Goal: Task Accomplishment & Management: Manage account settings

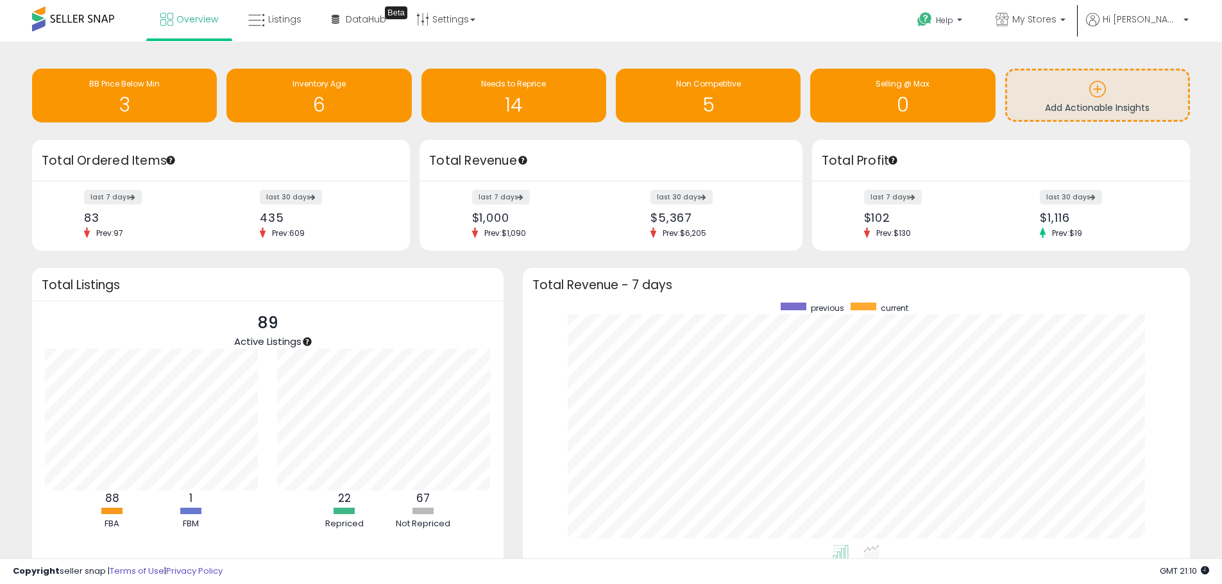
scroll to position [243, 642]
click at [1070, 11] on link "My Stores" at bounding box center [1030, 21] width 89 height 42
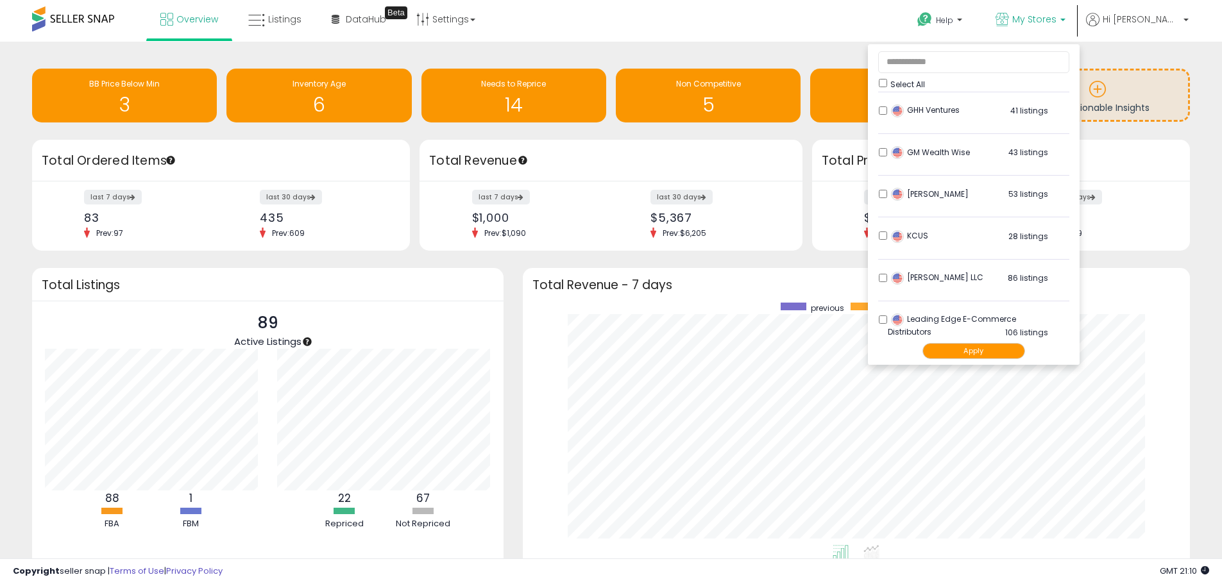
scroll to position [257, 0]
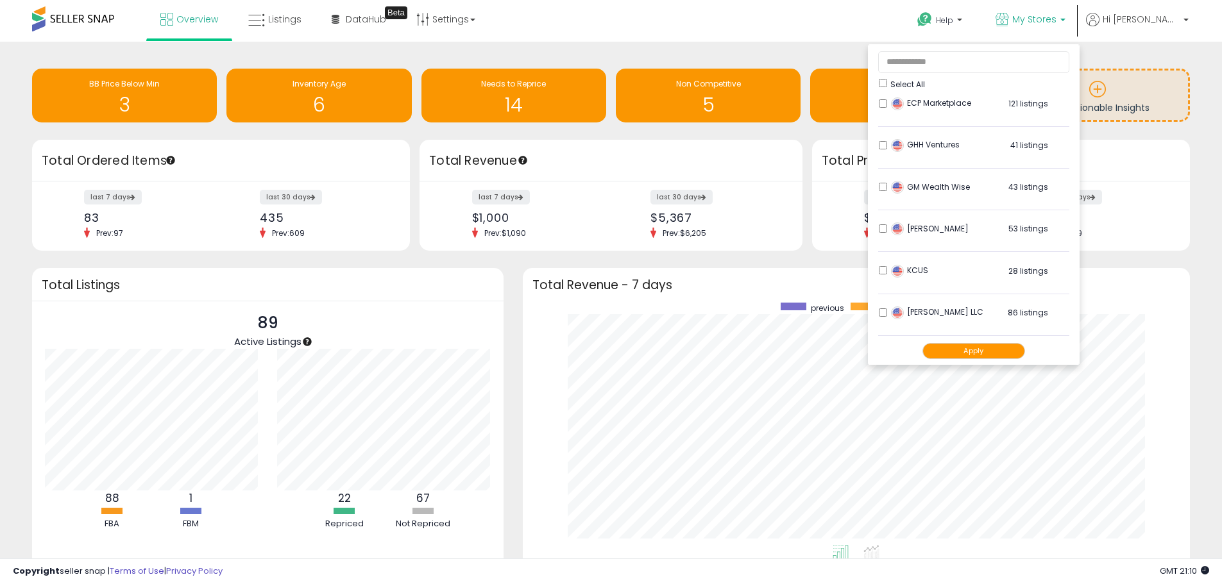
drag, startPoint x: 1000, startPoint y: 147, endPoint x: 1005, endPoint y: 164, distance: 17.9
click at [1000, 147] on div "GHH Ventures 41 listings" at bounding box center [968, 148] width 160 height 19
click at [987, 353] on button "Apply" at bounding box center [974, 351] width 103 height 16
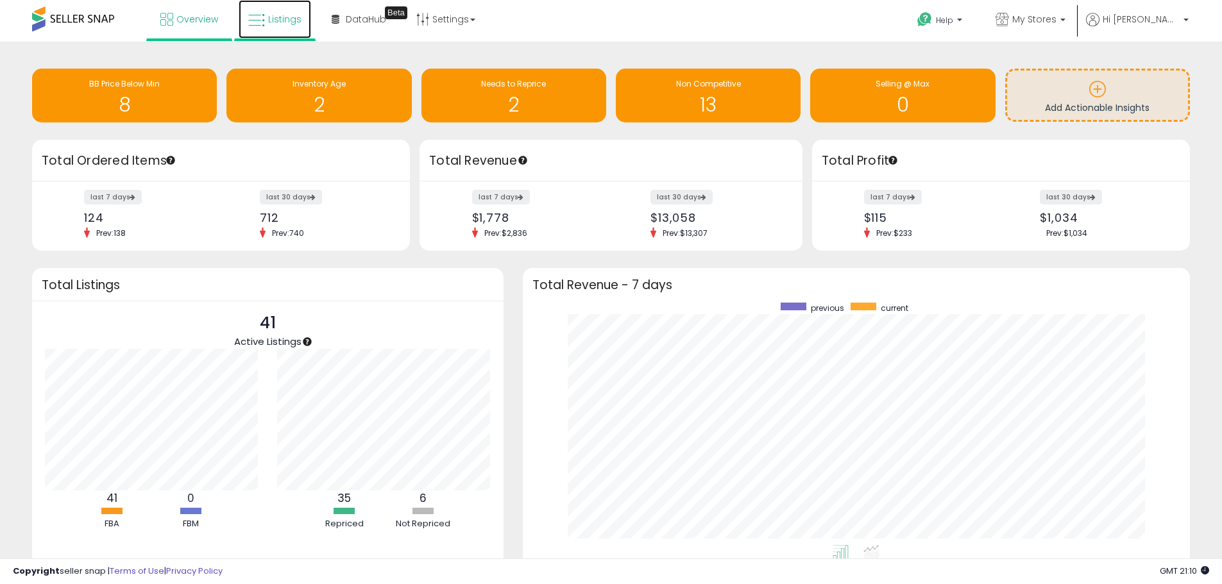
drag, startPoint x: 255, startPoint y: 11, endPoint x: 268, endPoint y: 7, distance: 13.4
click at [255, 11] on link "Listings" at bounding box center [275, 19] width 72 height 38
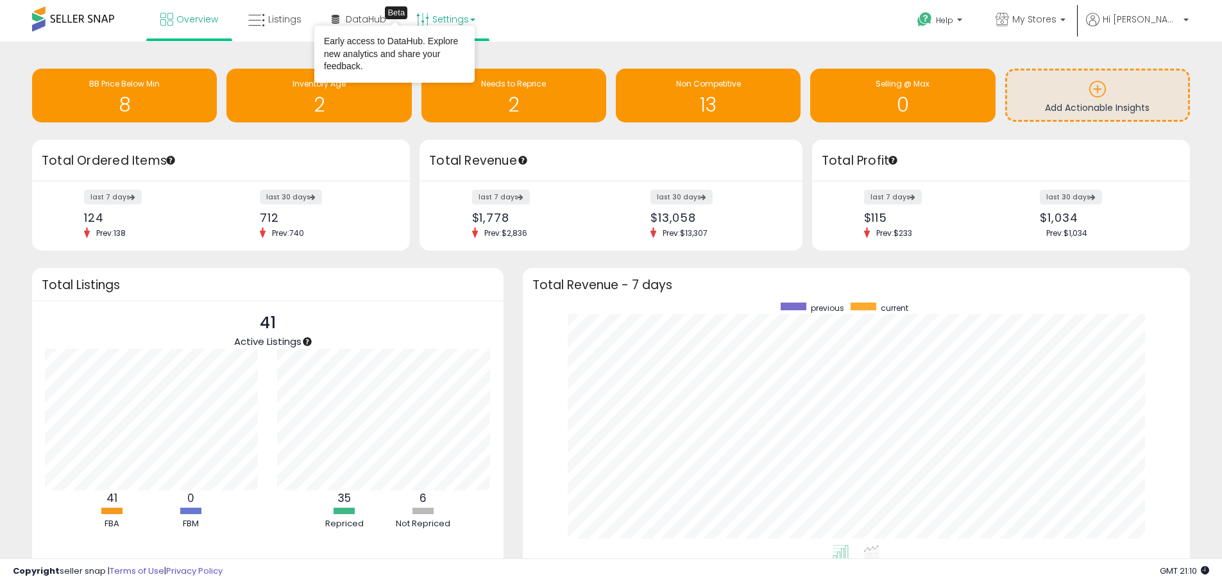
click at [451, 17] on link "Settings" at bounding box center [446, 19] width 78 height 38
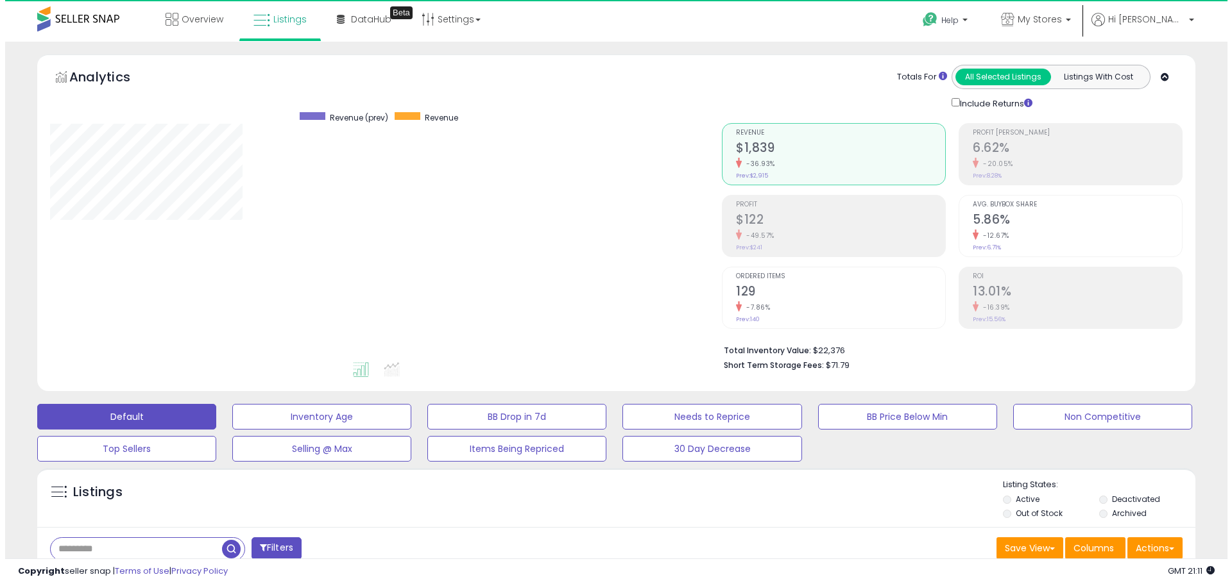
scroll to position [263, 672]
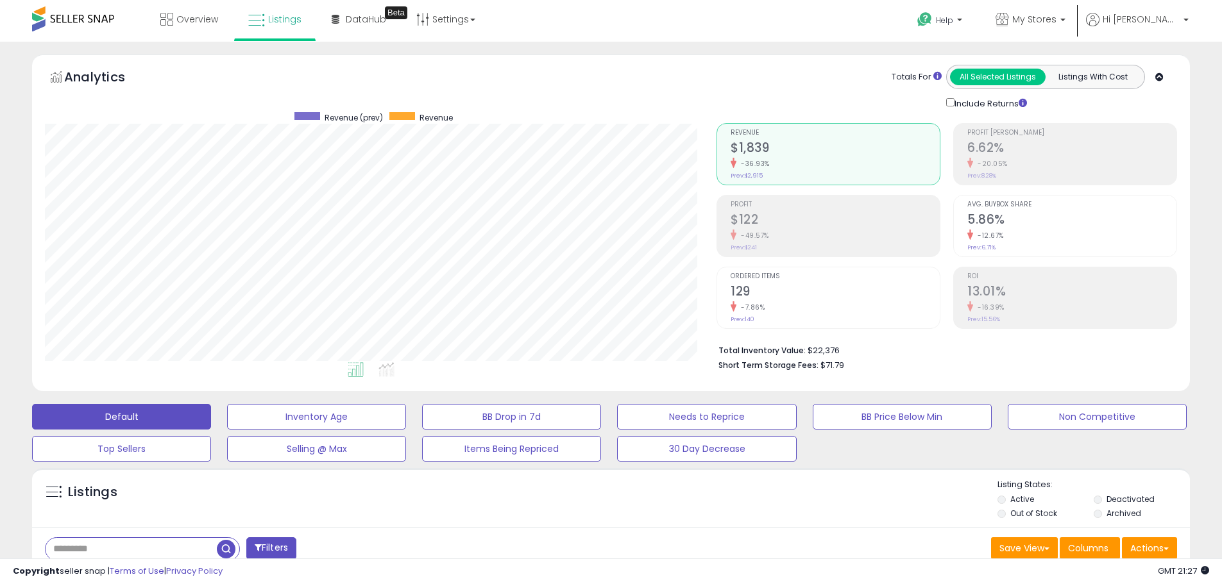
click at [545, 30] on div "Overview Listings Beta" at bounding box center [394, 27] width 808 height 55
click at [815, 82] on div "Totals For All Selected Listings Listings With Cost Include Returns" at bounding box center [942, 88] width 451 height 46
drag, startPoint x: 372, startPoint y: 414, endPoint x: 500, endPoint y: 380, distance: 132.9
click at [372, 414] on button "Inventory Age" at bounding box center [316, 417] width 179 height 26
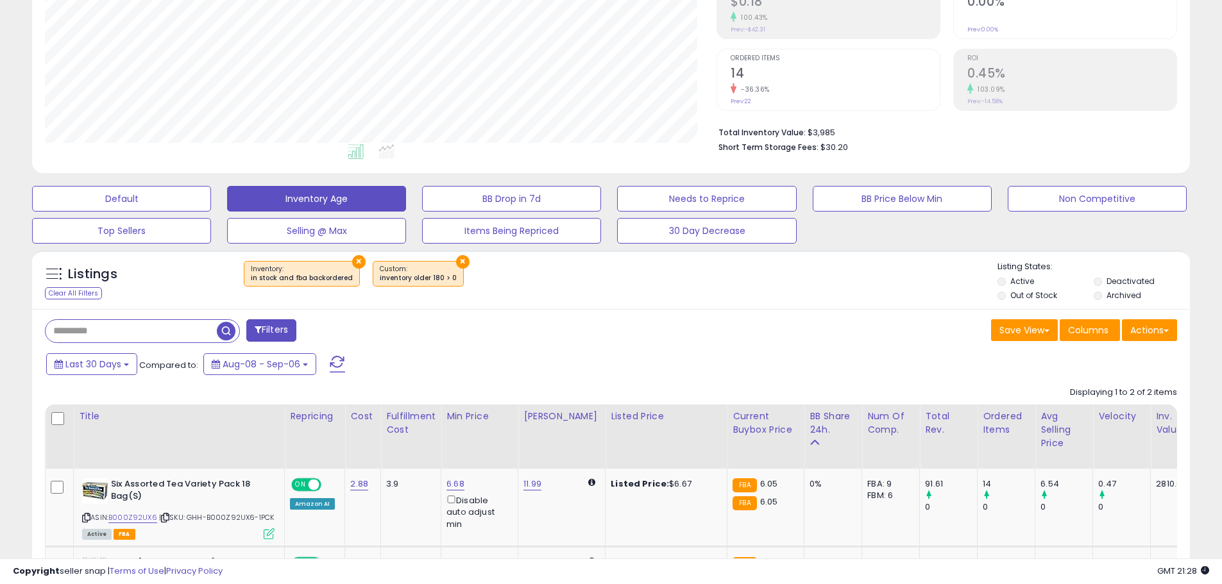
scroll to position [257, 0]
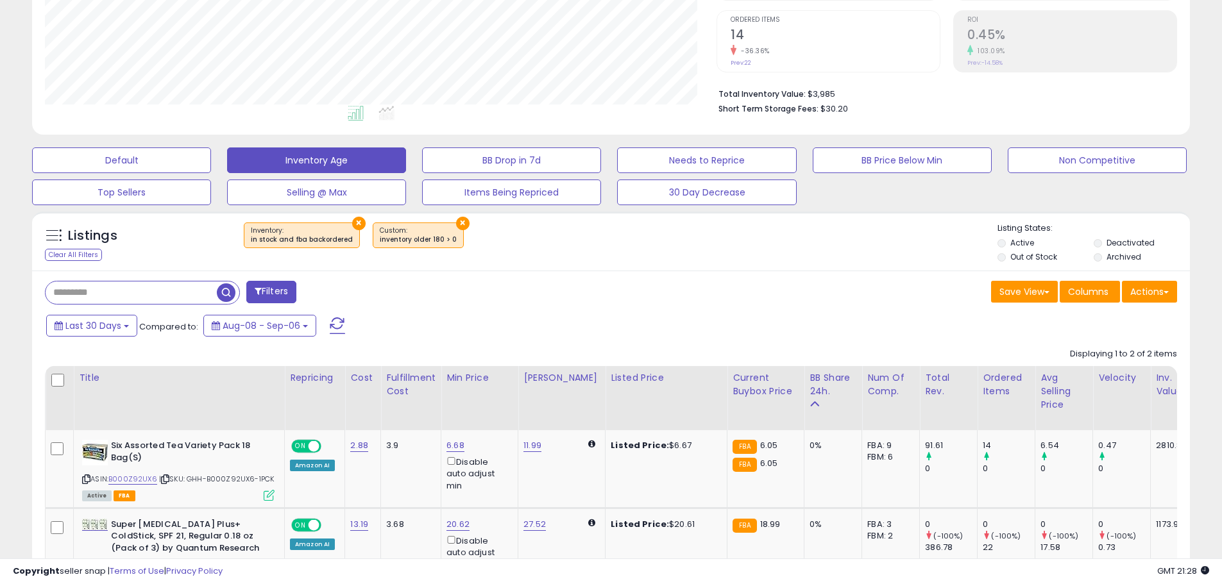
click at [774, 266] on div "Listings Clear All Filters × Inventory × Active" at bounding box center [611, 241] width 1158 height 59
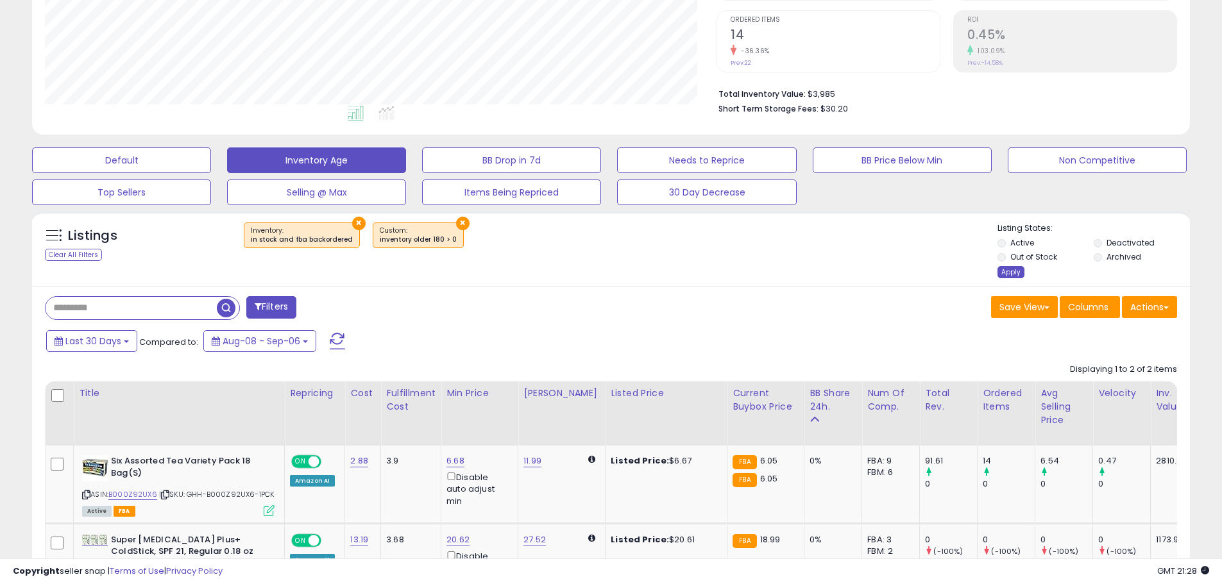
click at [1005, 271] on div "Apply" at bounding box center [1011, 272] width 27 height 12
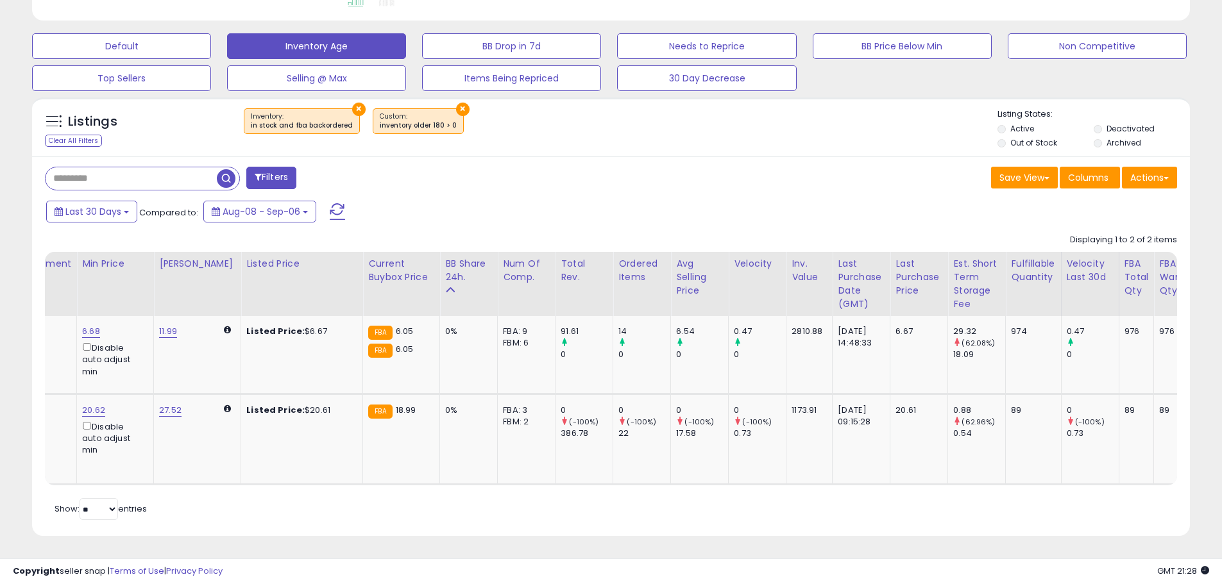
scroll to position [0, 0]
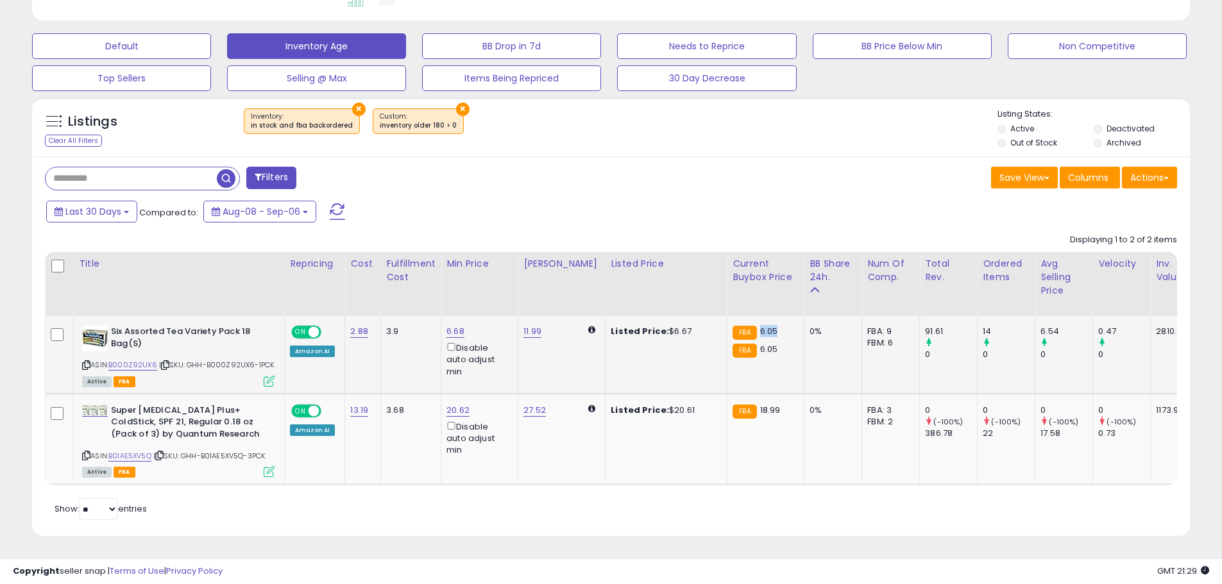
drag, startPoint x: 744, startPoint y: 321, endPoint x: 767, endPoint y: 321, distance: 22.5
click at [767, 326] on div "FBA 6.05" at bounding box center [764, 332] width 62 height 12
copy span "6.05"
click at [452, 325] on link "6.68" at bounding box center [456, 331] width 18 height 13
drag, startPoint x: 427, startPoint y: 280, endPoint x: 350, endPoint y: 279, distance: 77.0
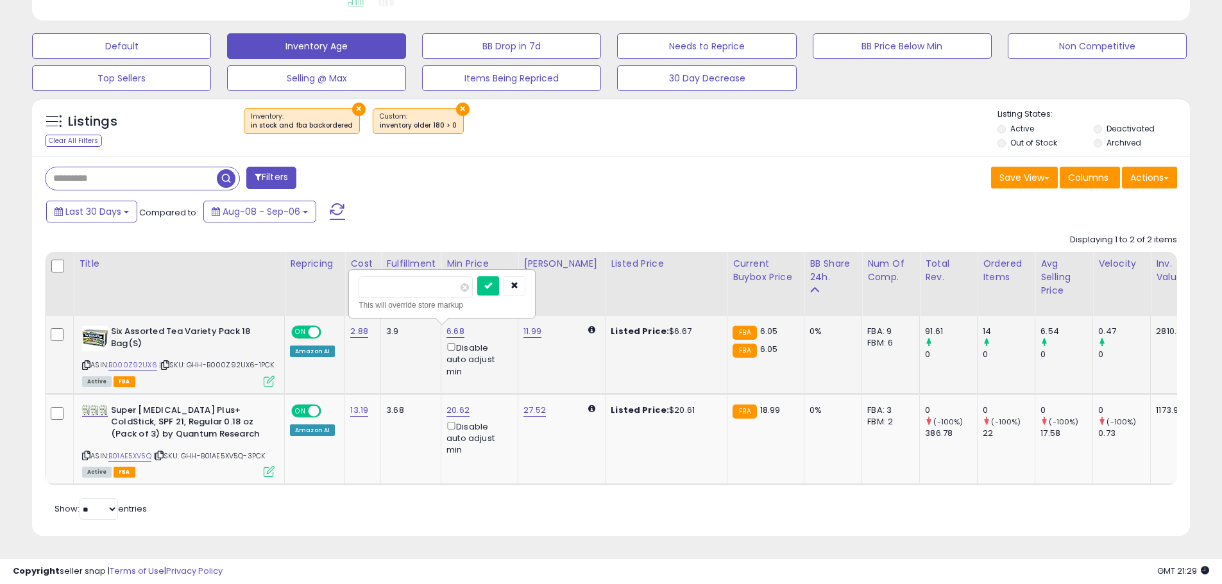
click at [350, 279] on div "**** This will override store markup" at bounding box center [442, 294] width 185 height 47
type input "****"
click at [492, 282] on icon "submit" at bounding box center [488, 286] width 8 height 8
drag, startPoint x: 744, startPoint y: 400, endPoint x: 770, endPoint y: 397, distance: 25.8
click at [770, 405] on div "FBA 18.99" at bounding box center [764, 411] width 62 height 12
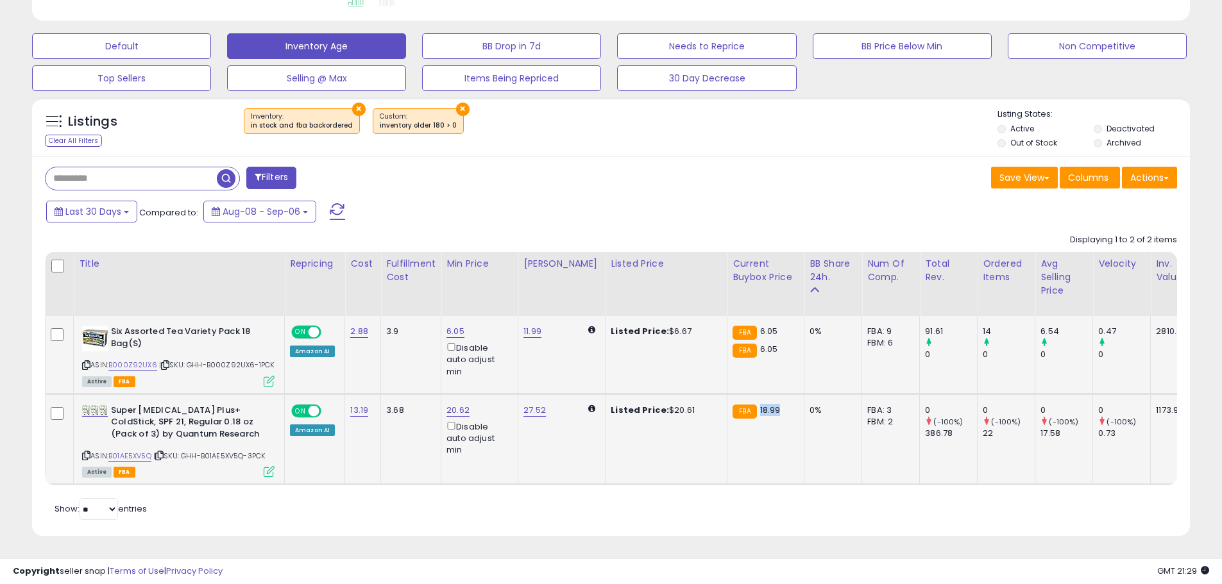
copy span "18.99"
click at [454, 404] on link "20.62" at bounding box center [458, 410] width 23 height 13
drag, startPoint x: 442, startPoint y: 357, endPoint x: 371, endPoint y: 355, distance: 71.2
click at [371, 355] on input "*****" at bounding box center [418, 366] width 114 height 22
type input "*****"
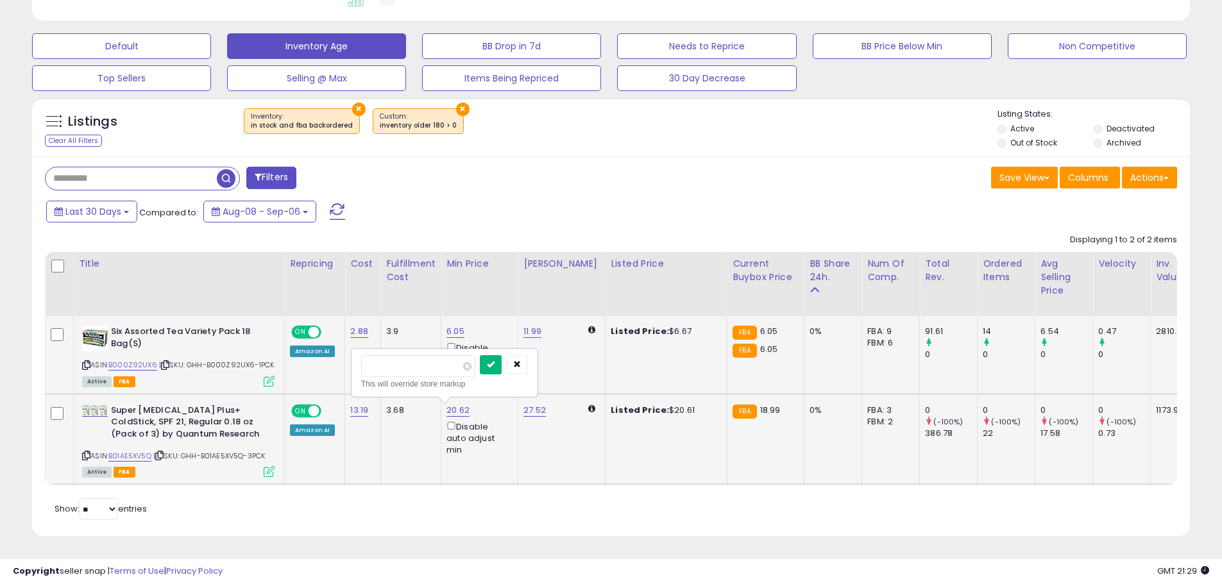
click at [495, 361] on icon "submit" at bounding box center [491, 365] width 8 height 8
click at [164, 452] on icon at bounding box center [159, 455] width 8 height 7
click at [655, 326] on div "Listed Price: $6.67" at bounding box center [664, 332] width 106 height 12
drag, startPoint x: 654, startPoint y: 321, endPoint x: 679, endPoint y: 324, distance: 24.5
click at [684, 326] on div "Listed Price: $6.67" at bounding box center [664, 332] width 106 height 12
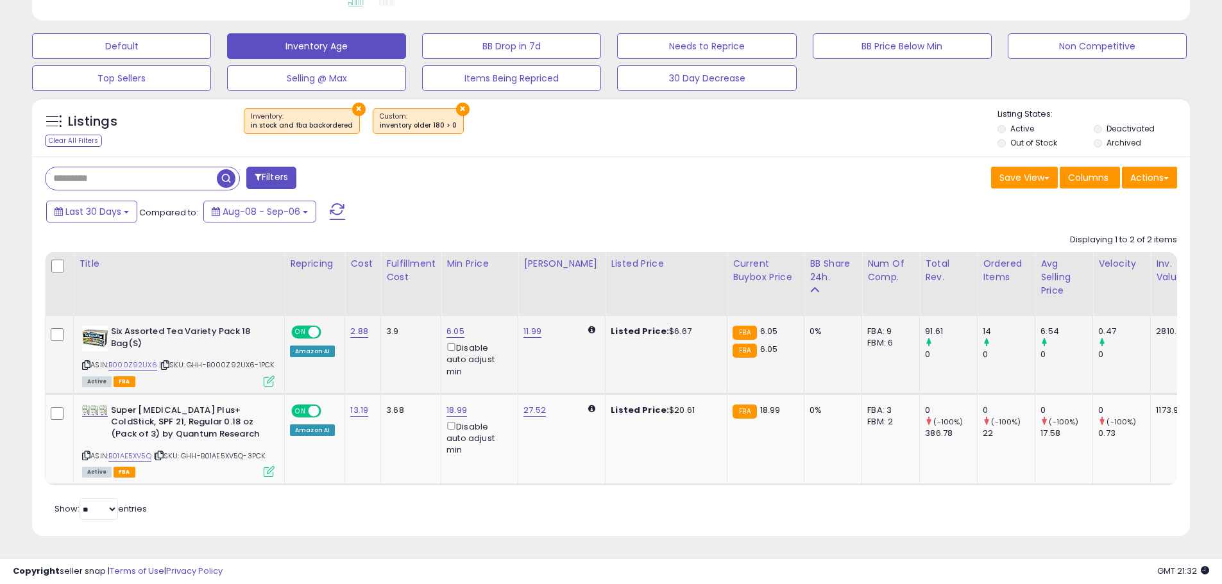
copy div "6.67"
drag, startPoint x: 672, startPoint y: 316, endPoint x: 667, endPoint y: 320, distance: 6.8
click at [672, 326] on div "Listed Price: $6.67" at bounding box center [664, 332] width 106 height 12
click at [664, 326] on div "Listed Price: $6.67" at bounding box center [664, 332] width 106 height 12
click at [459, 167] on div "Filters" at bounding box center [323, 180] width 576 height 26
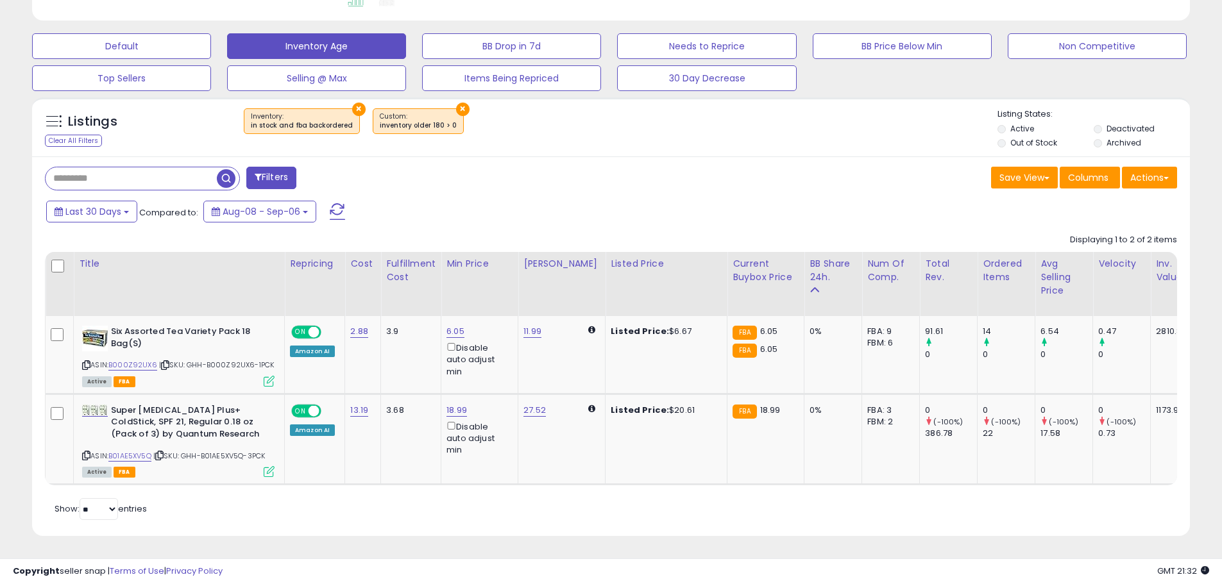
click at [339, 203] on span at bounding box center [337, 211] width 15 height 17
click at [464, 341] on div "Disable auto adjust min" at bounding box center [478, 359] width 62 height 37
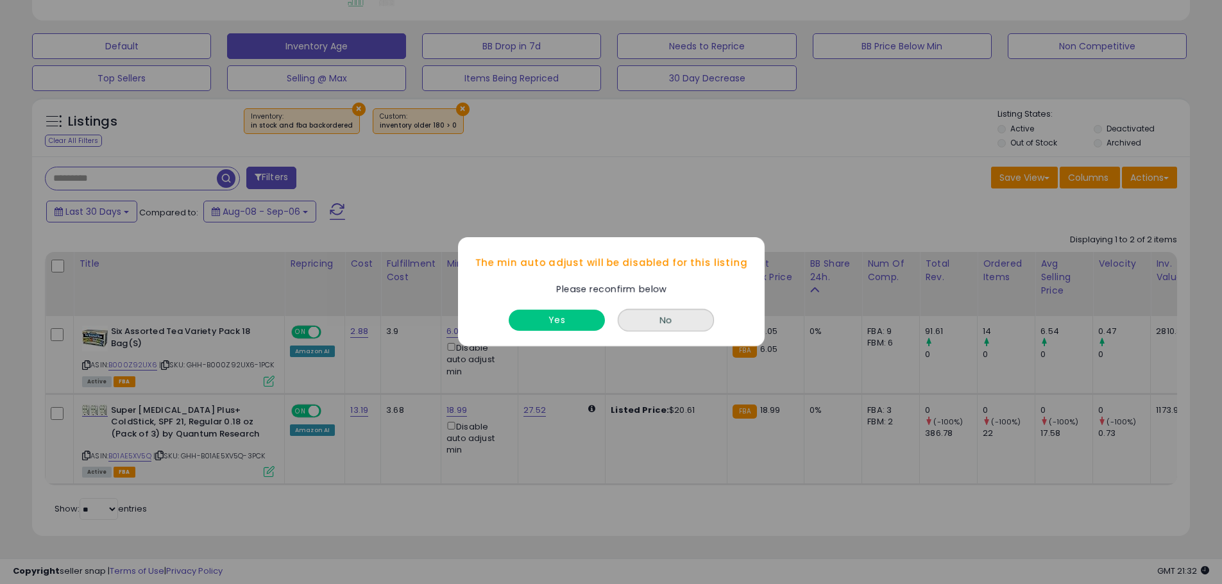
click at [686, 316] on button "No" at bounding box center [666, 321] width 96 height 22
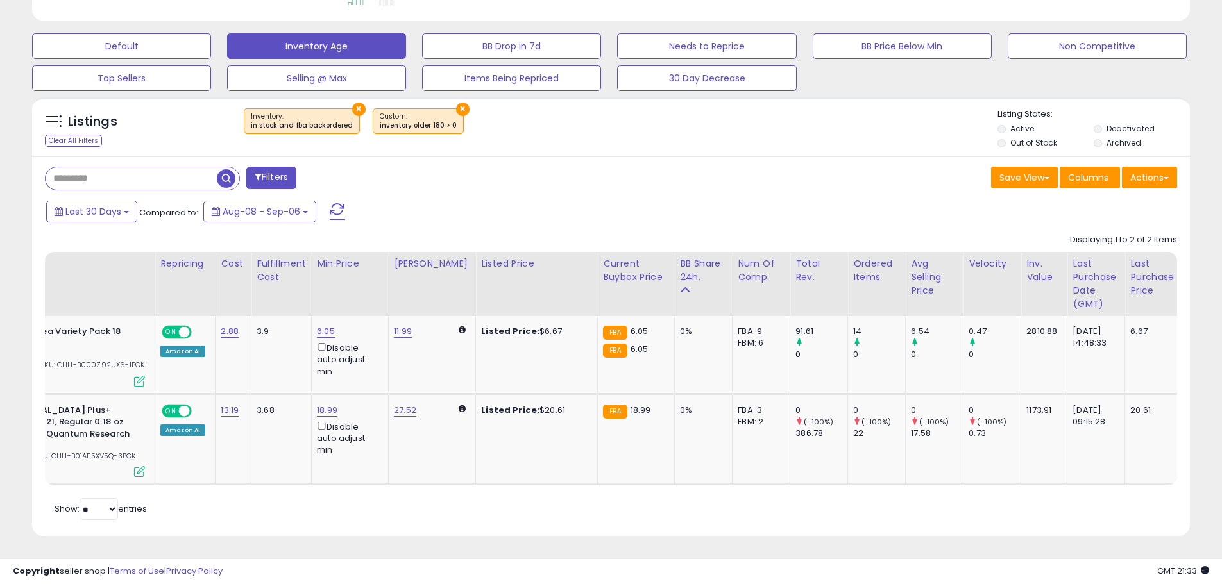
scroll to position [0, 0]
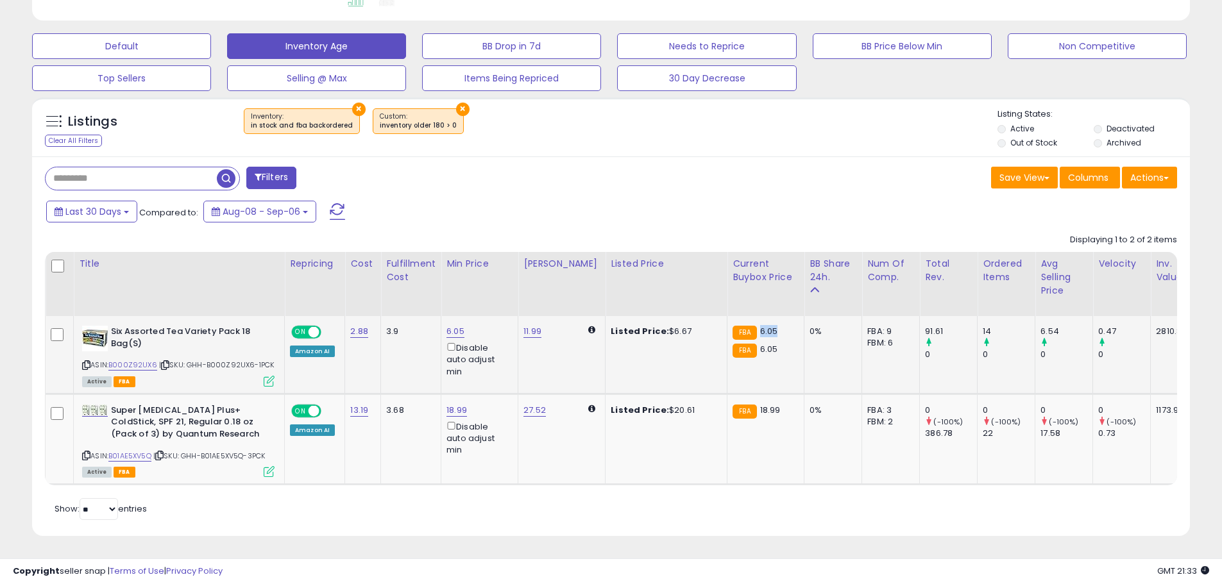
drag, startPoint x: 748, startPoint y: 320, endPoint x: 764, endPoint y: 320, distance: 16.0
click at [764, 326] on div "FBA 6.05" at bounding box center [764, 332] width 62 height 12
copy span "6.05"
click at [528, 325] on link "11.99" at bounding box center [533, 331] width 18 height 13
drag, startPoint x: 490, startPoint y: 276, endPoint x: 419, endPoint y: 273, distance: 71.3
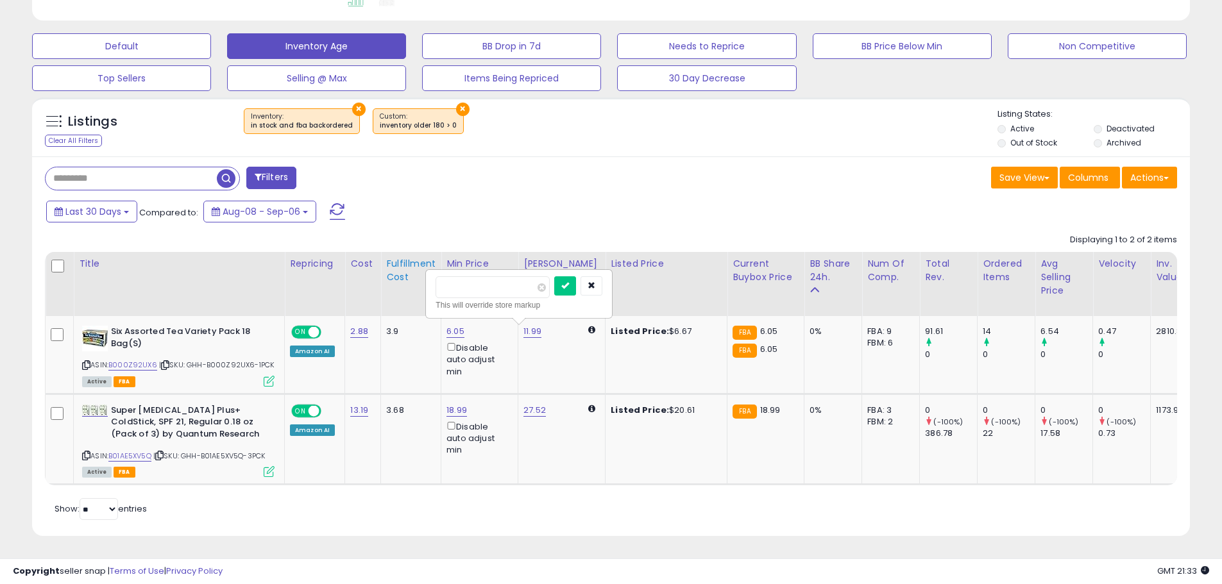
click at [419, 273] on table "Title Repricing" at bounding box center [881, 369] width 1673 height 234
type input "****"
click at [569, 282] on icon "submit" at bounding box center [565, 286] width 8 height 8
click at [524, 327] on icon at bounding box center [526, 331] width 5 height 8
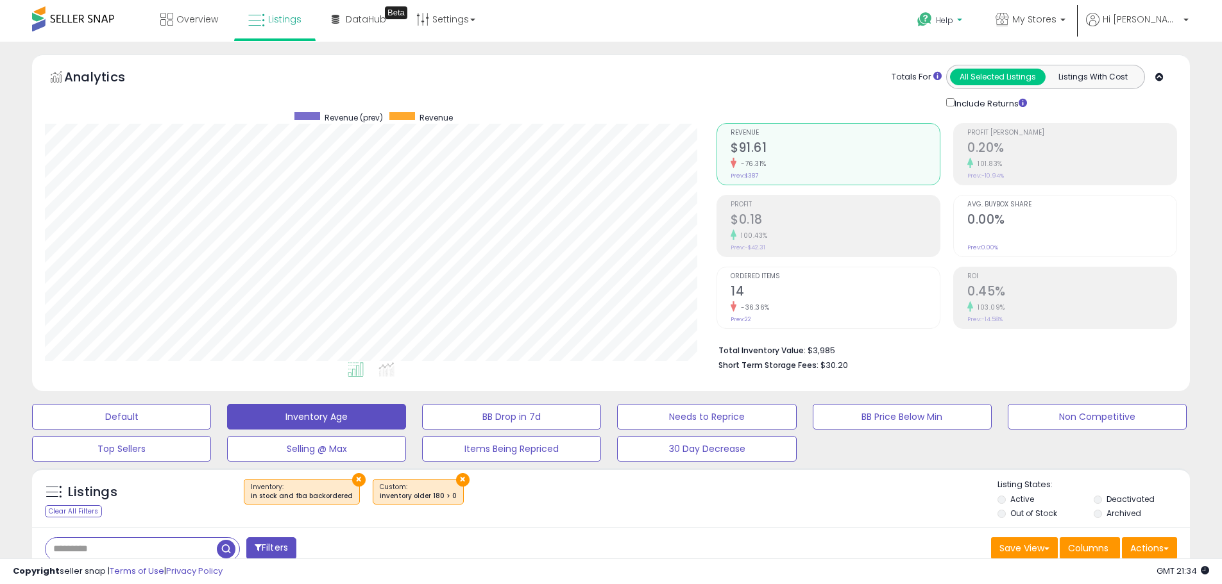
click at [966, 17] on p "Help" at bounding box center [941, 22] width 49 height 14
click at [989, 74] on link "Contact Support" at bounding box center [953, 68] width 69 height 12
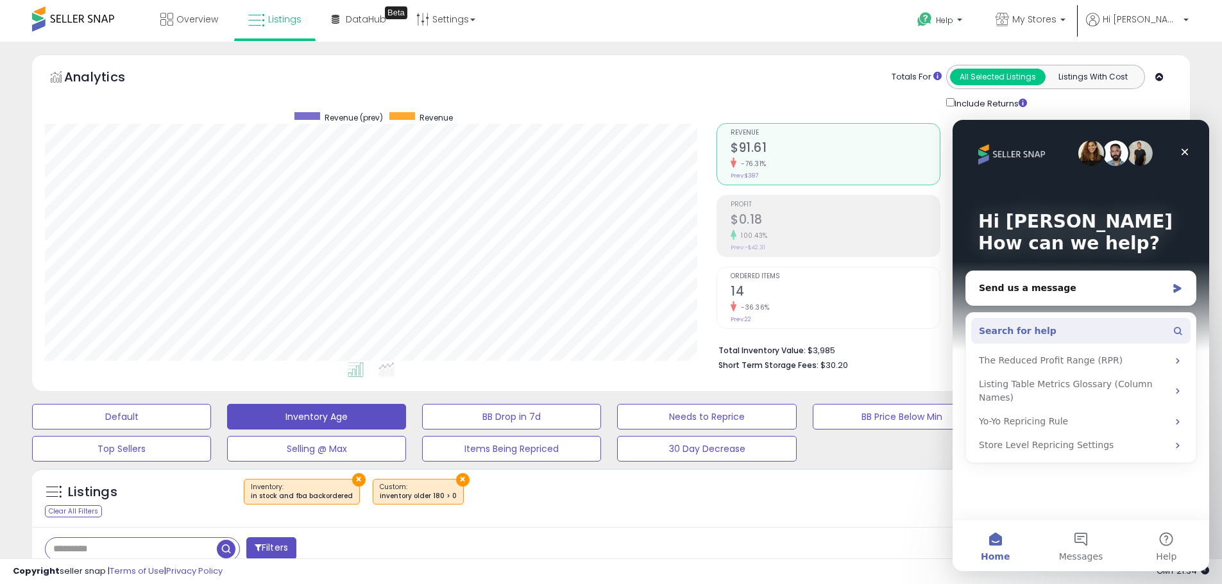
click at [1105, 327] on button "Search for help" at bounding box center [1080, 331] width 219 height 26
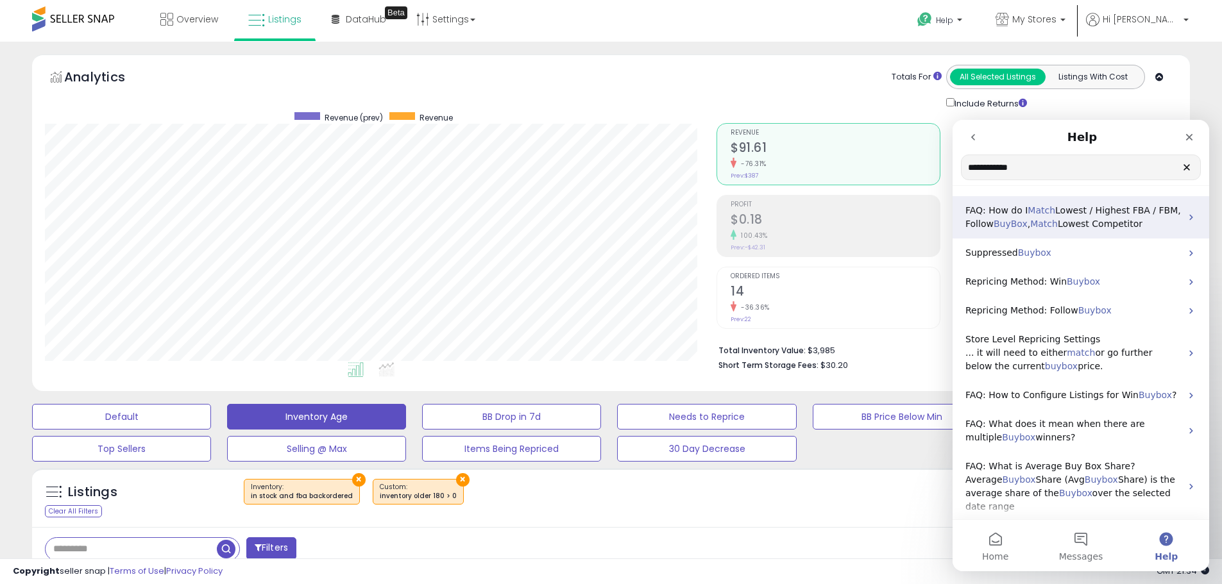
type input "**********"
click at [1156, 218] on p "FAQ: How do I Match Lowest / Highest FBA / FBM, Follow BuyBox , Match Lowest Co…" at bounding box center [1074, 217] width 216 height 27
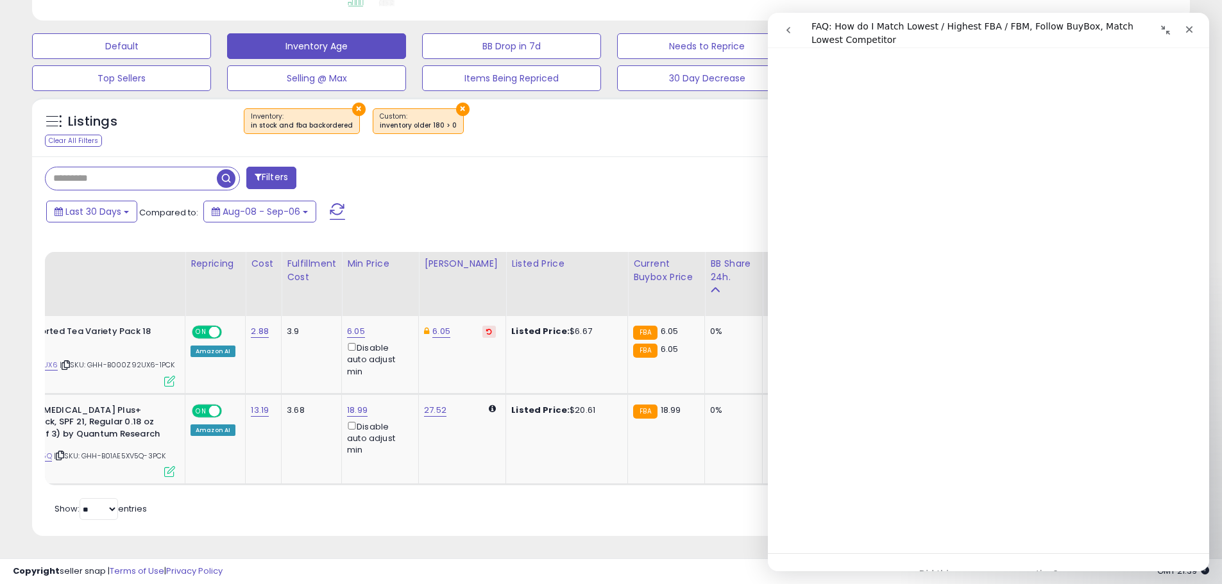
scroll to position [1732, 0]
click at [1192, 25] on icon "Close" at bounding box center [1189, 29] width 10 height 10
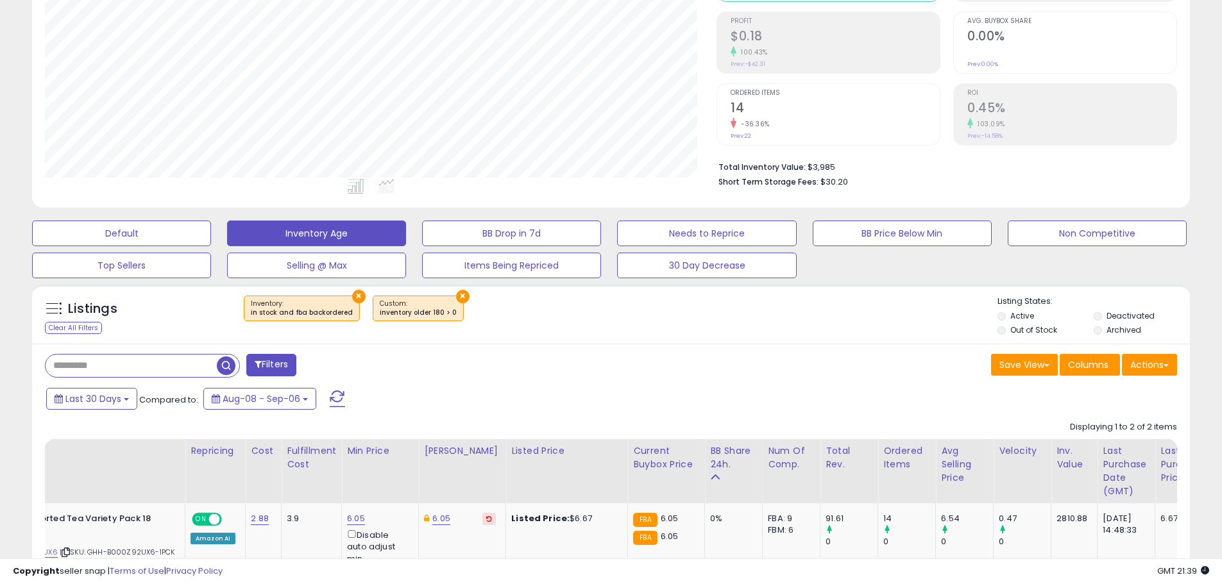
scroll to position [0, 0]
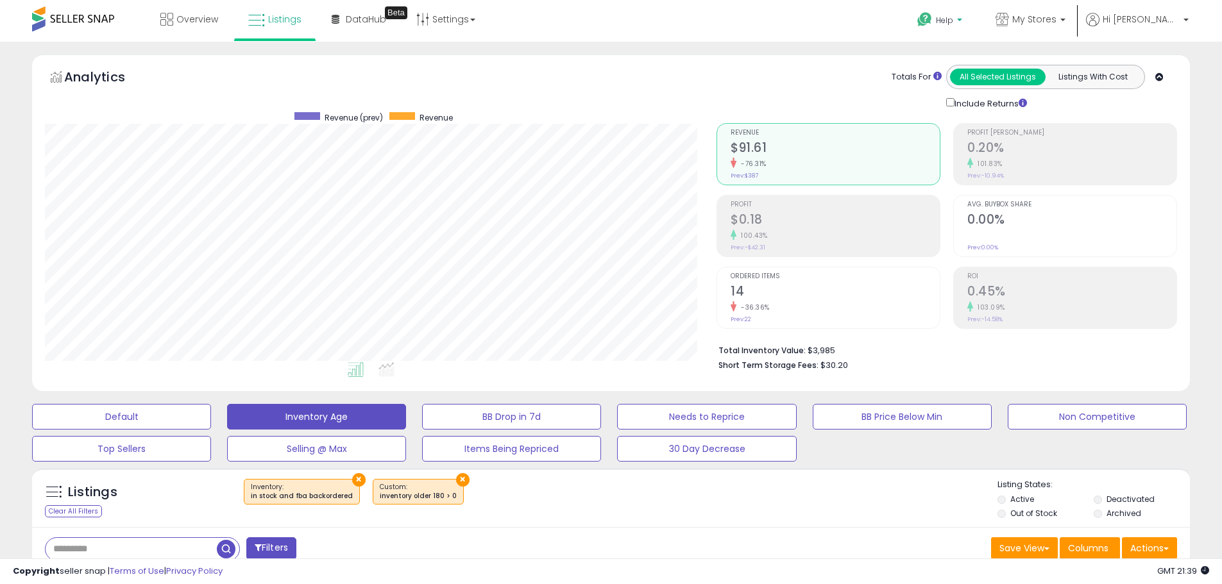
click at [953, 17] on span "Help" at bounding box center [944, 20] width 17 height 11
click at [989, 67] on link "Contact Support" at bounding box center [953, 68] width 69 height 12
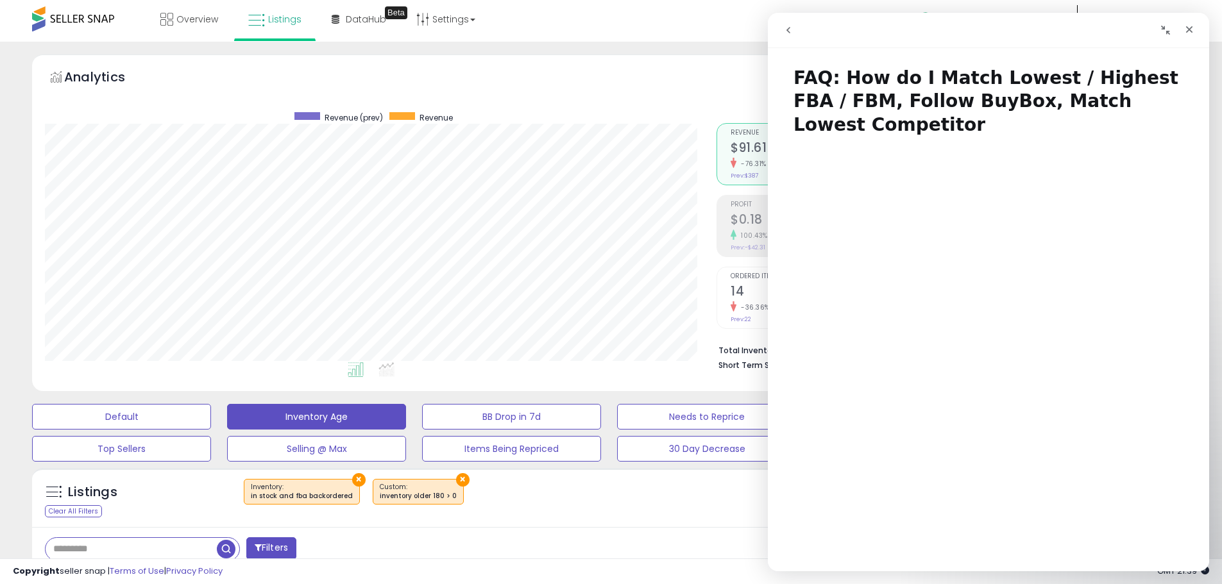
click at [789, 36] on button "go back" at bounding box center [788, 30] width 24 height 24
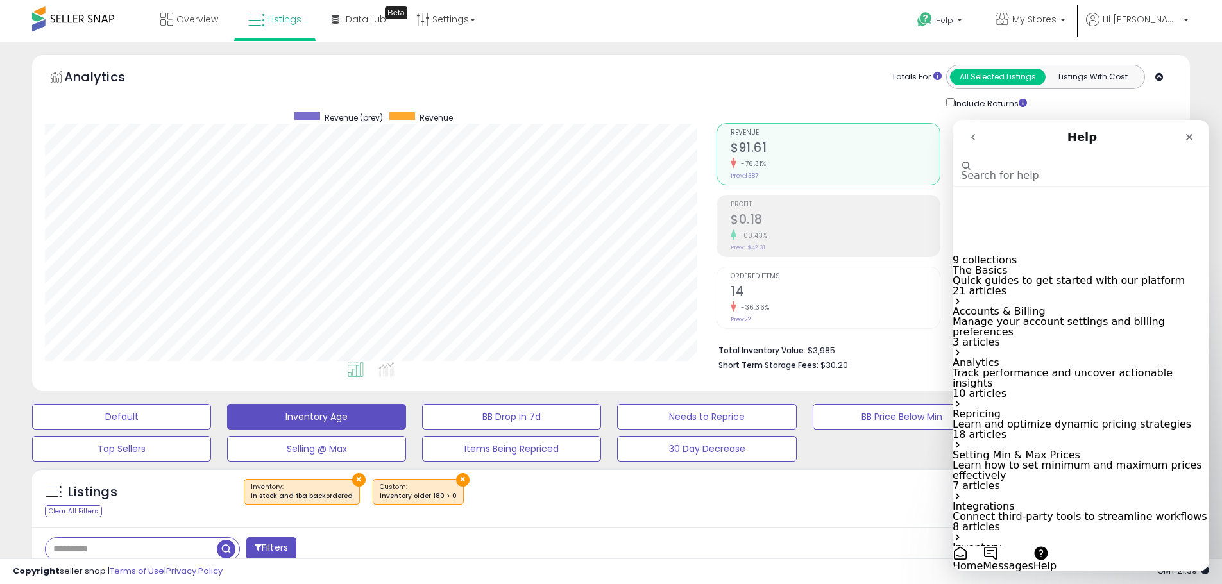
click at [1056, 160] on input "Search for help" at bounding box center [1012, 154] width 103 height 11
type input "**********"
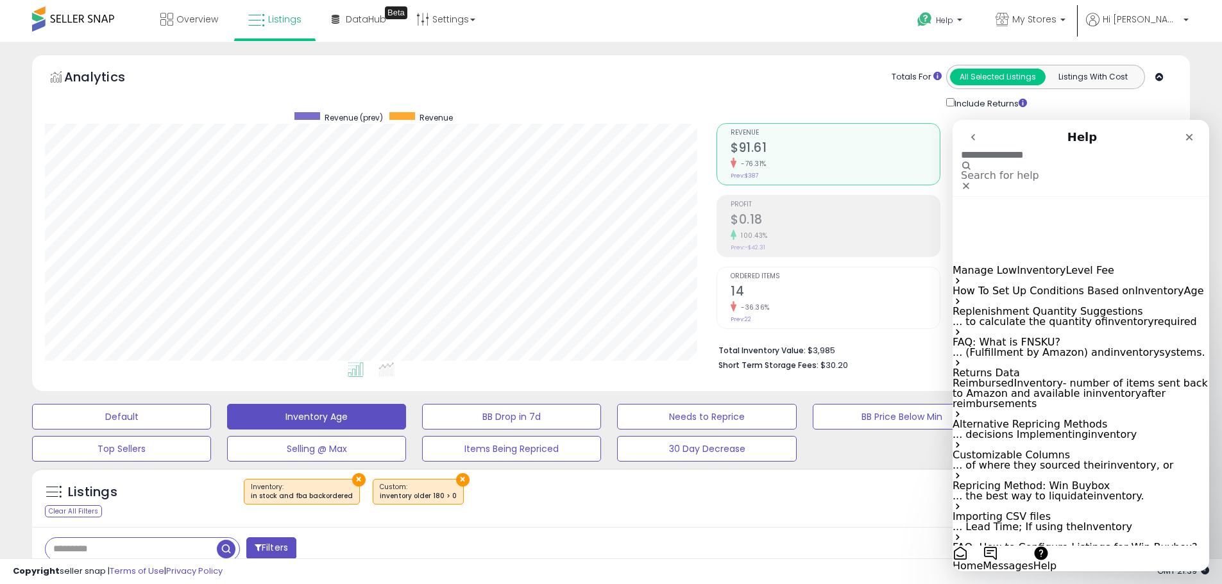
click at [1184, 285] on span "Age" at bounding box center [1194, 291] width 20 height 12
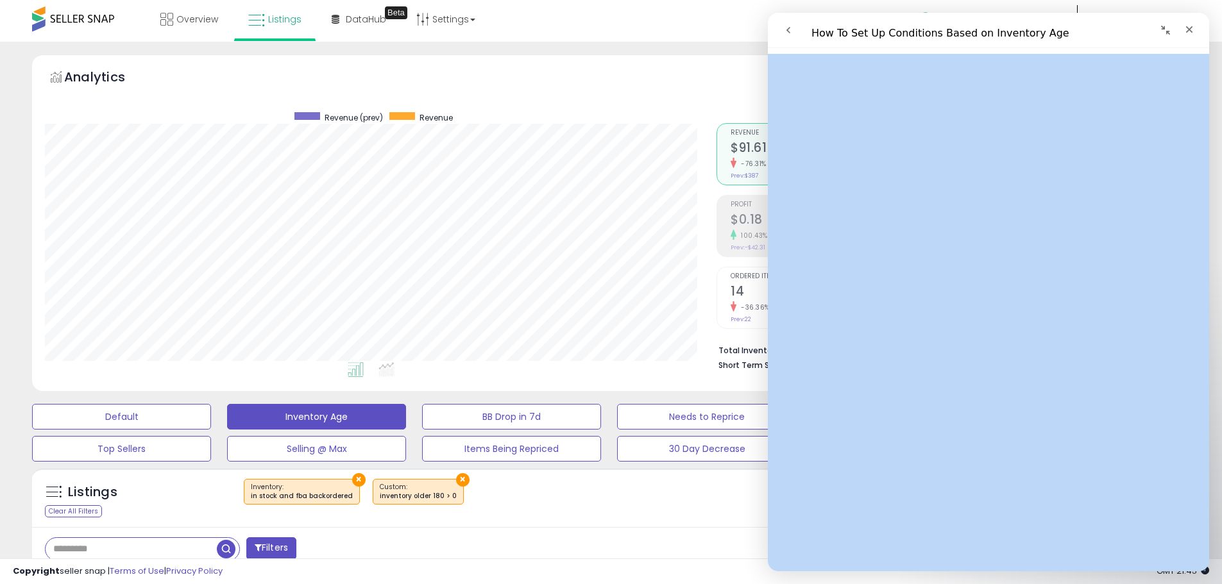
scroll to position [257, 0]
drag, startPoint x: 795, startPoint y: 82, endPoint x: 1010, endPoint y: 330, distance: 328.8
click at [1010, 330] on div "How To Set Up Conditions Based on Inventory Age Did this answer your question? …" at bounding box center [988, 313] width 441 height 518
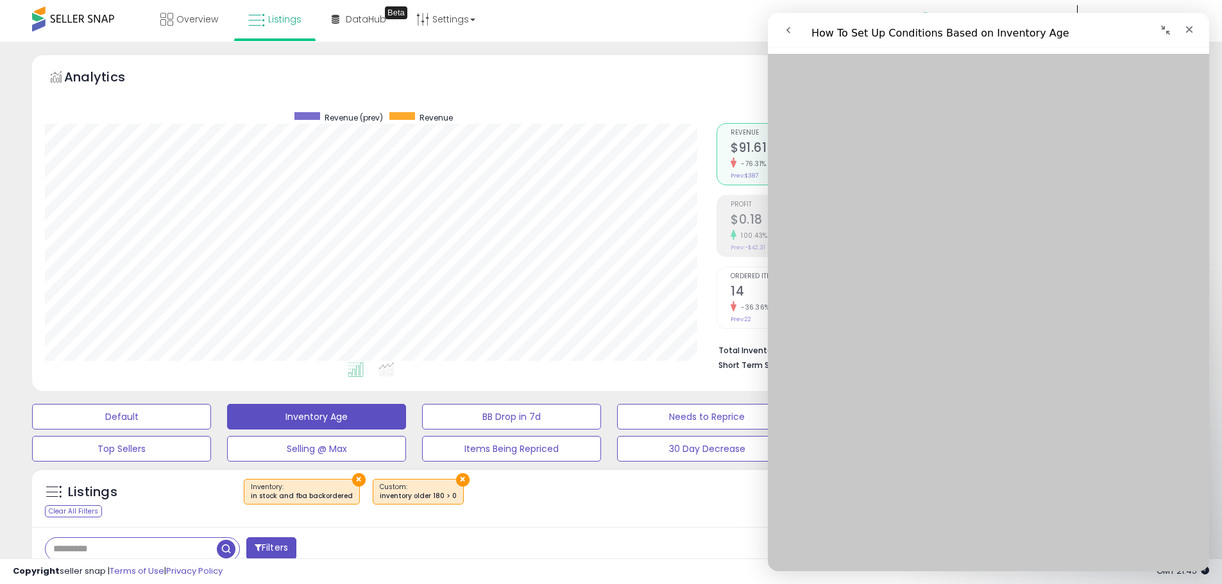
scroll to position [642, 0]
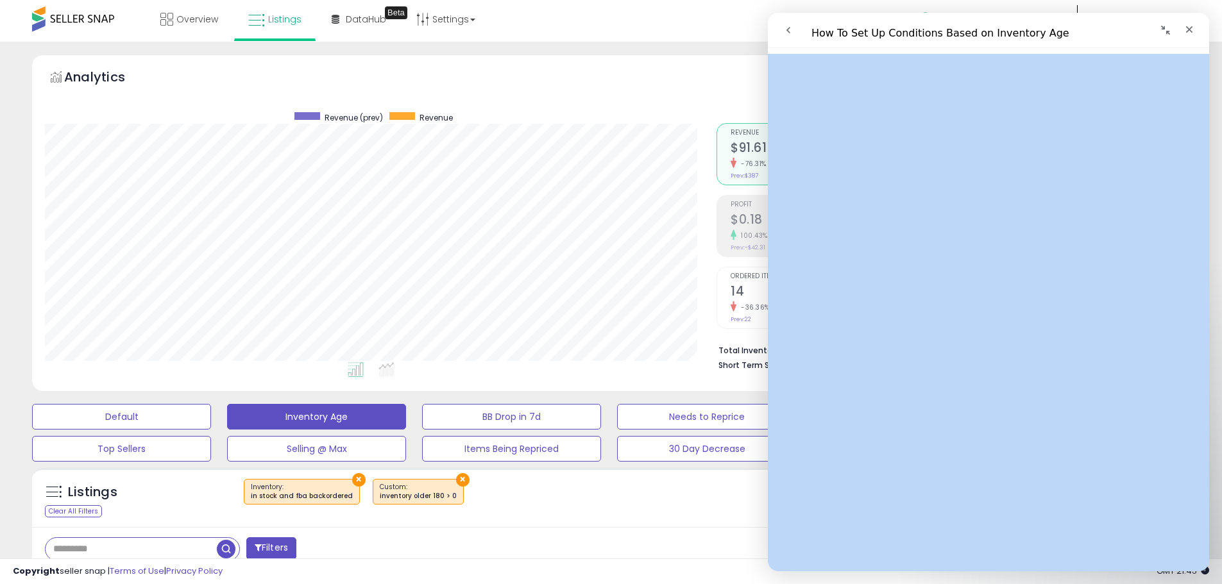
click at [784, 27] on icon "go back" at bounding box center [788, 30] width 10 height 10
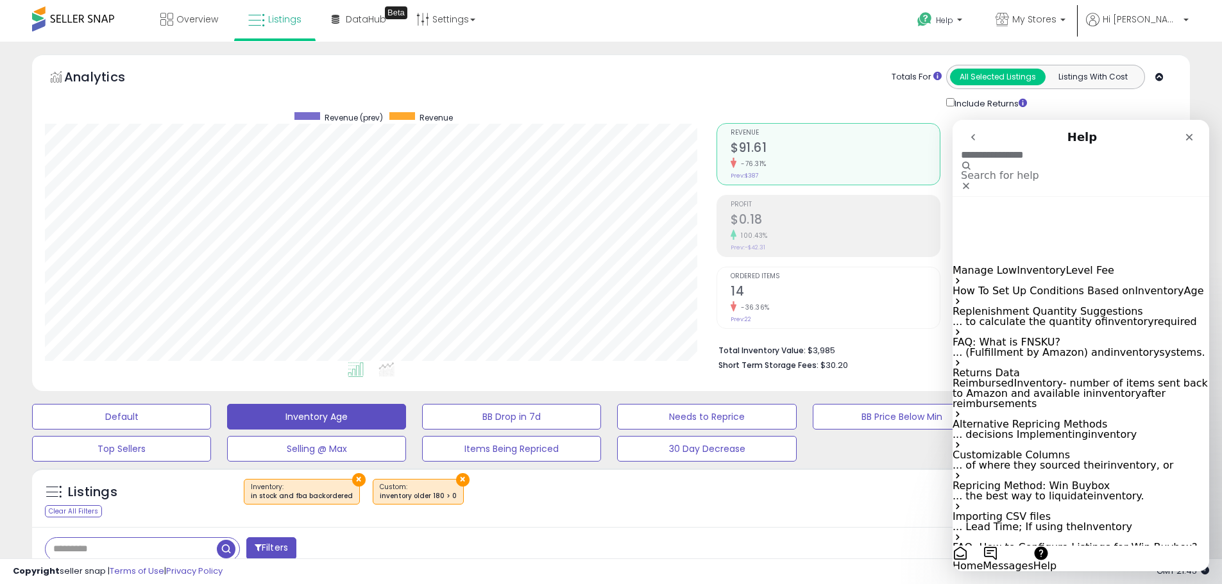
click at [1135, 285] on span "Inventory" at bounding box center [1159, 291] width 49 height 12
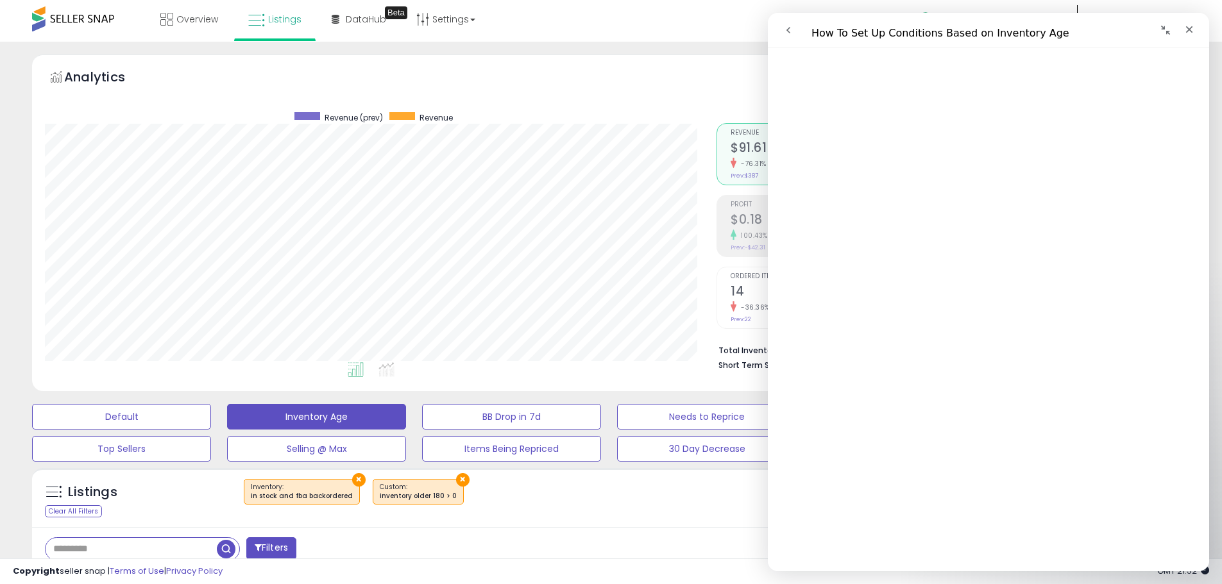
scroll to position [641, 0]
click at [508, 74] on div "Analytics Totals For All Selected Listings Listings With Cost Include Returns" at bounding box center [611, 88] width 1132 height 46
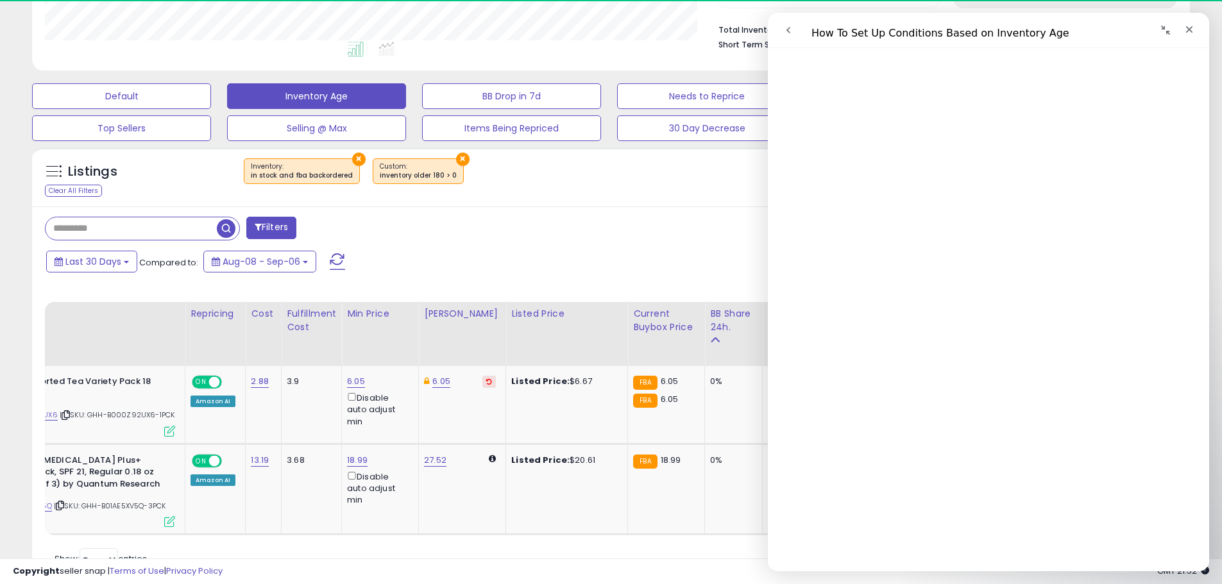
scroll to position [64, 0]
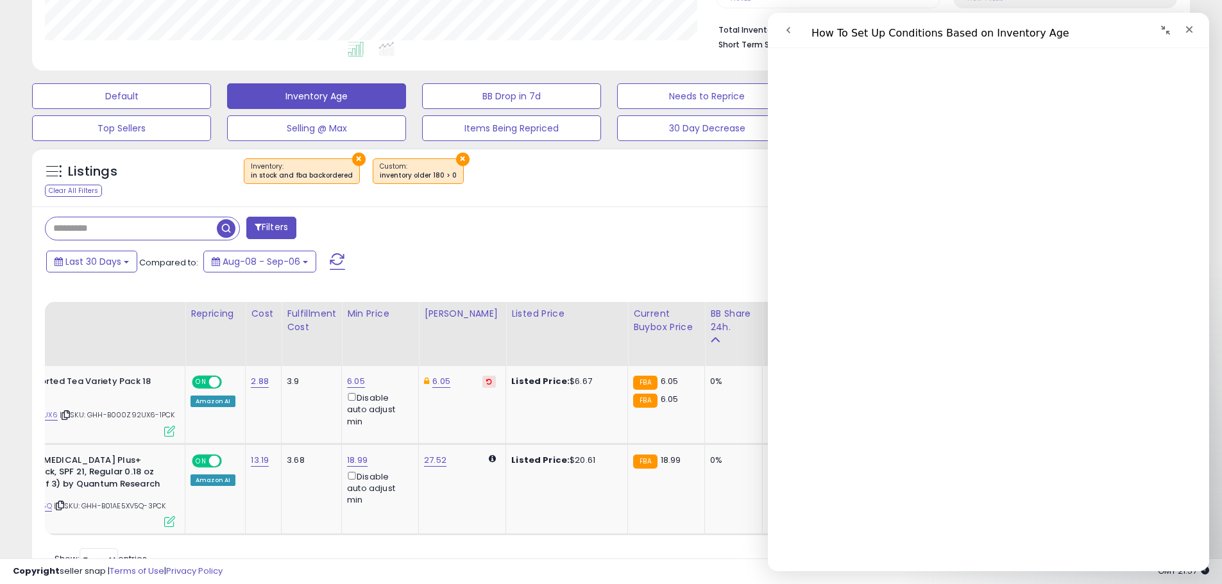
click at [400, 169] on div "× Custom: inventory older 180 > 0" at bounding box center [418, 171] width 91 height 26
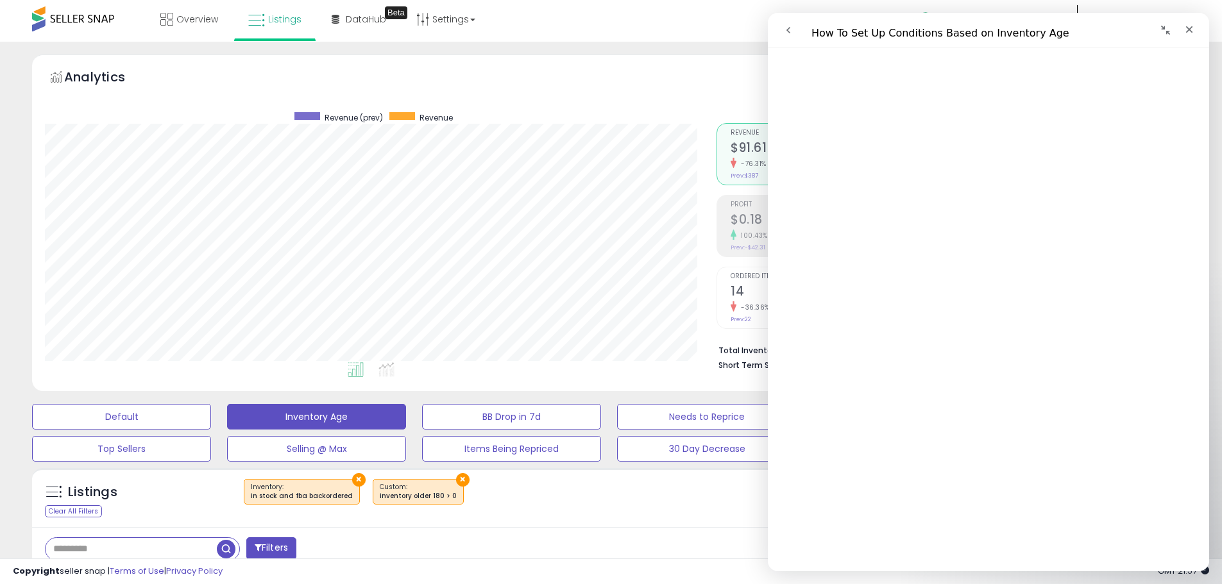
scroll to position [321, 0]
click at [583, 90] on div "Analytics Totals For All Selected Listings Listings With Cost Include Returns" at bounding box center [611, 88] width 1132 height 46
click at [1173, 33] on button "Collapse window" at bounding box center [1166, 30] width 24 height 24
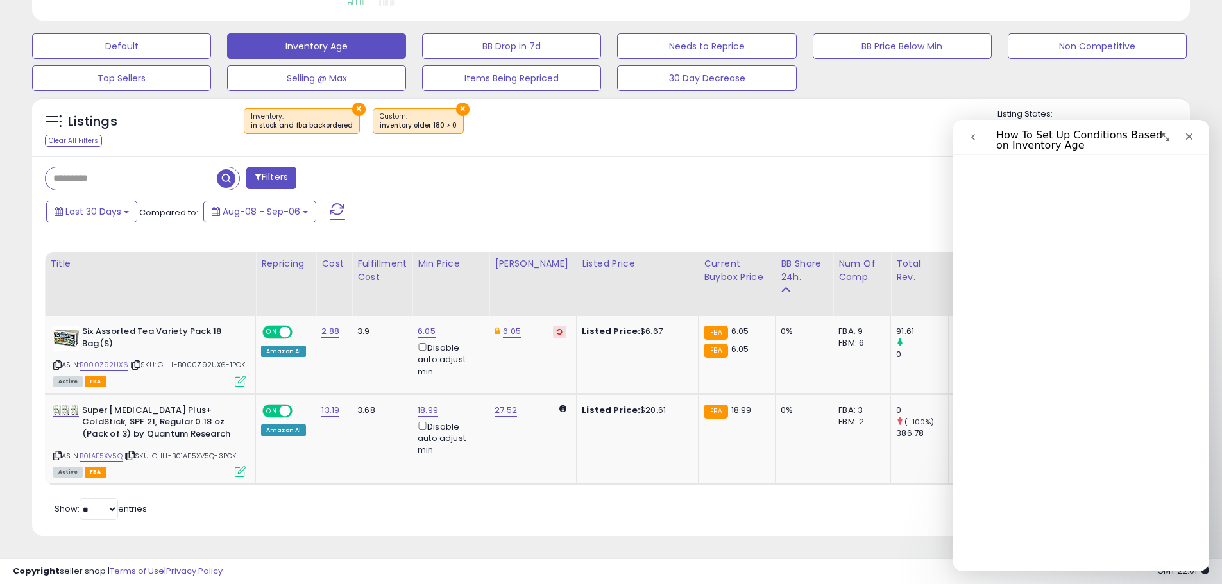
scroll to position [0, 0]
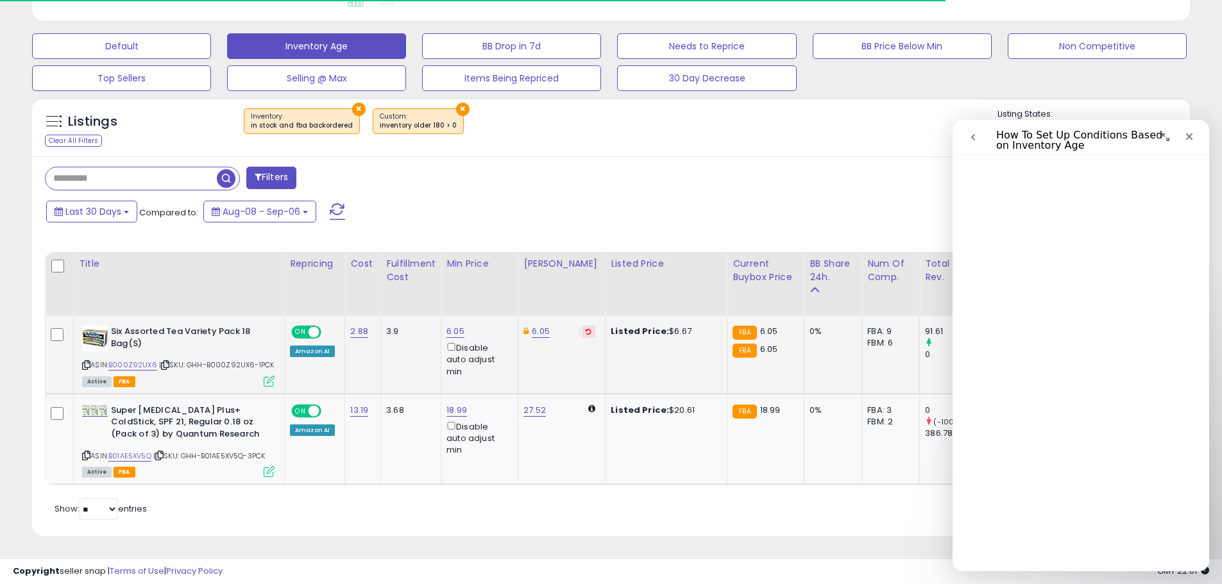
click at [166, 362] on icon at bounding box center [165, 365] width 8 height 7
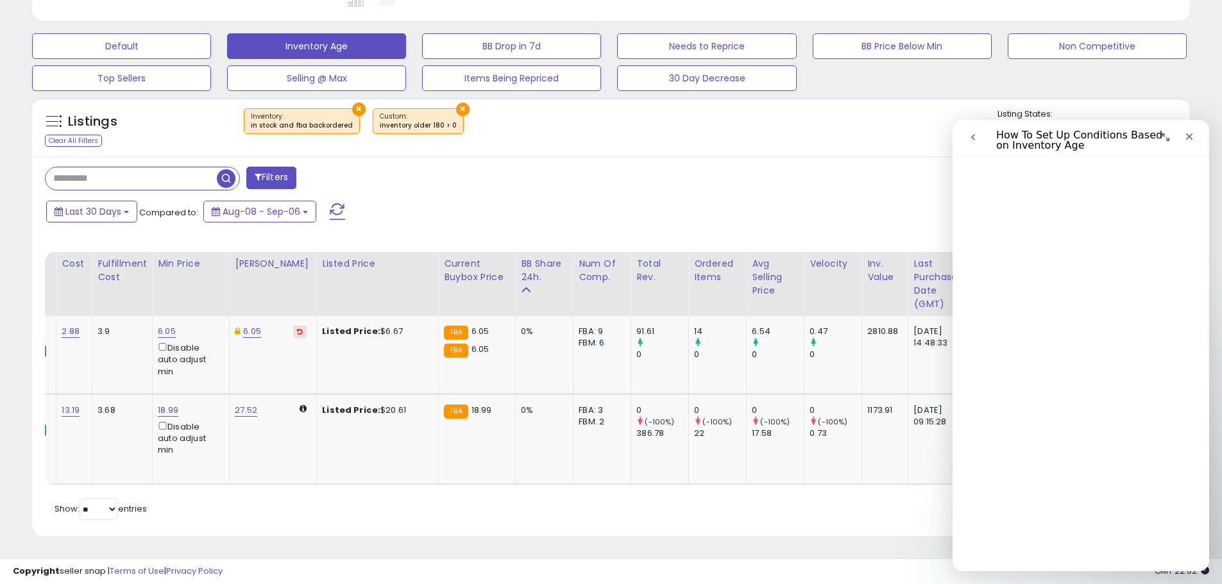
scroll to position [0, 312]
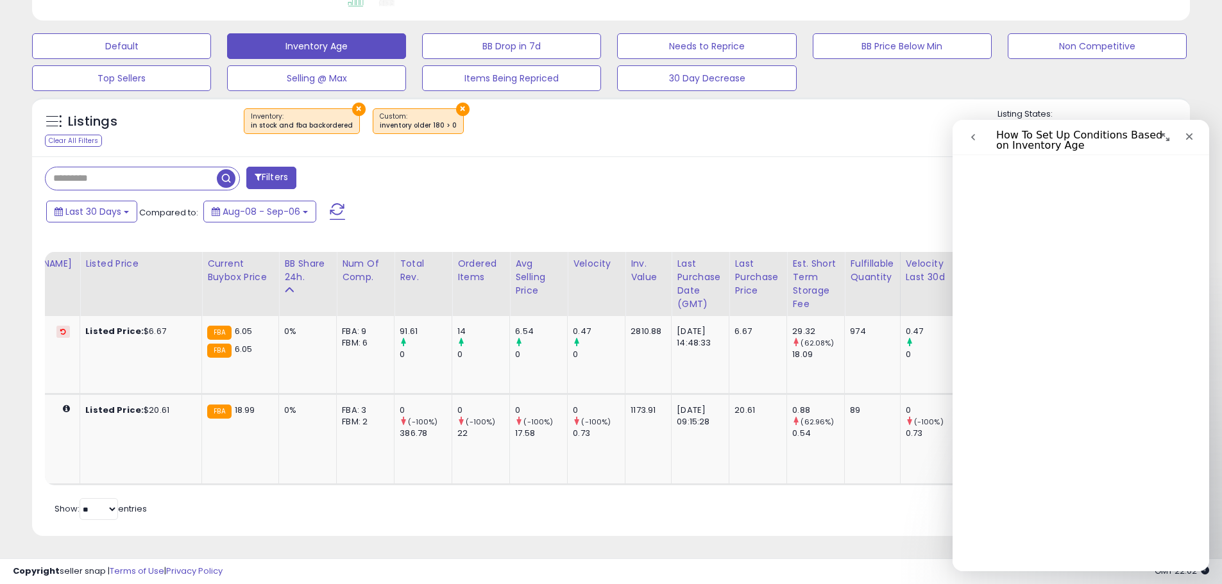
drag, startPoint x: 622, startPoint y: 479, endPoint x: 163, endPoint y: 320, distance: 485.9
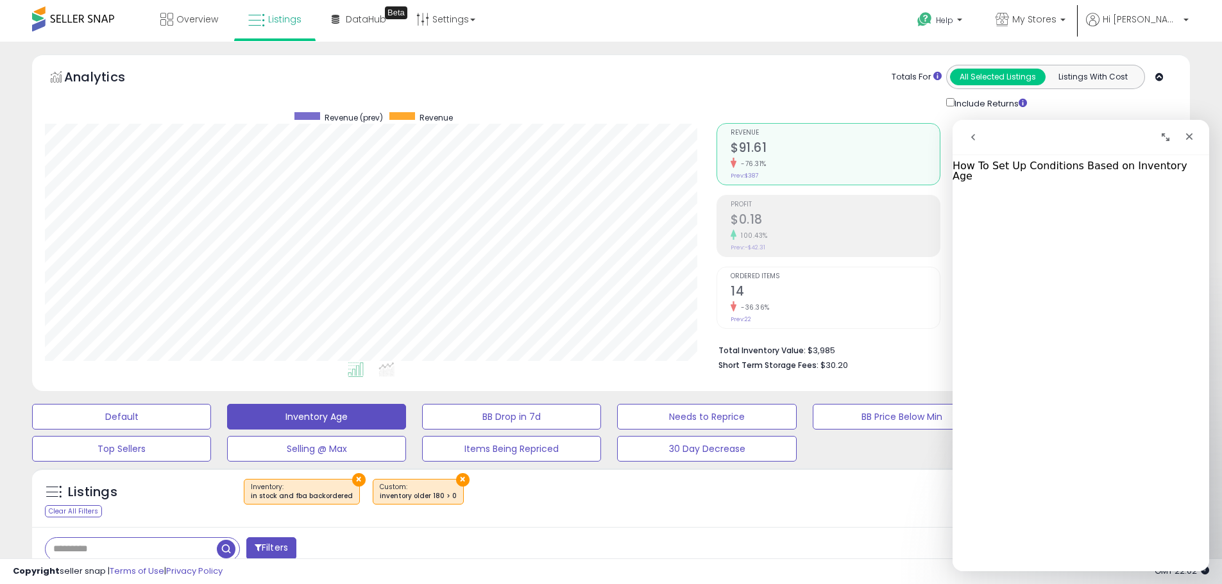
click at [1171, 133] on button "Expand window" at bounding box center [1166, 137] width 24 height 24
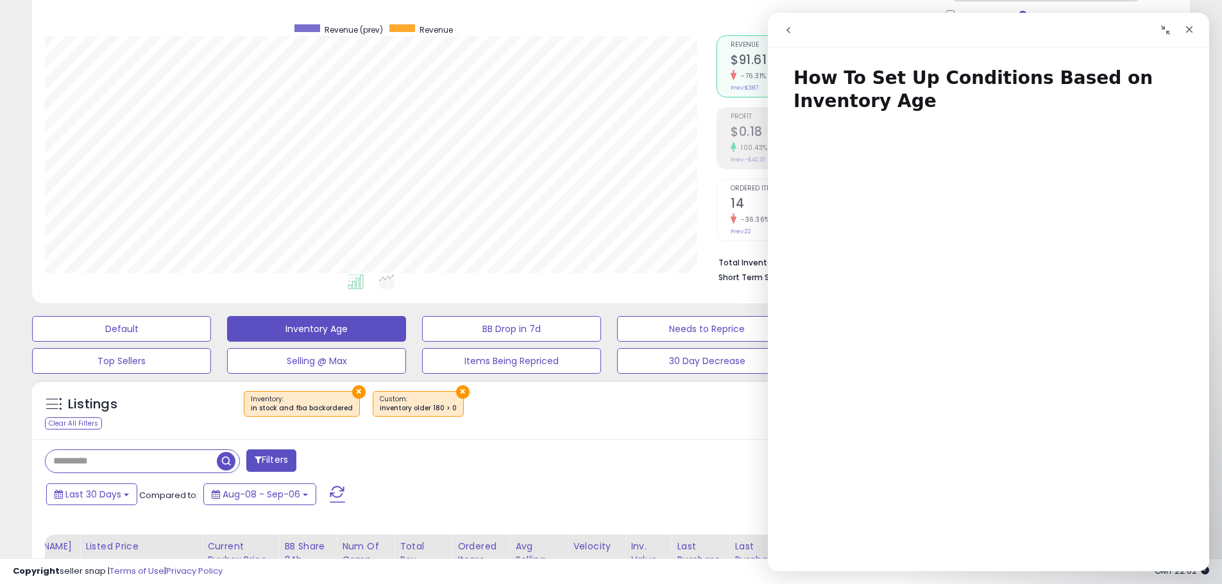
scroll to position [380, 0]
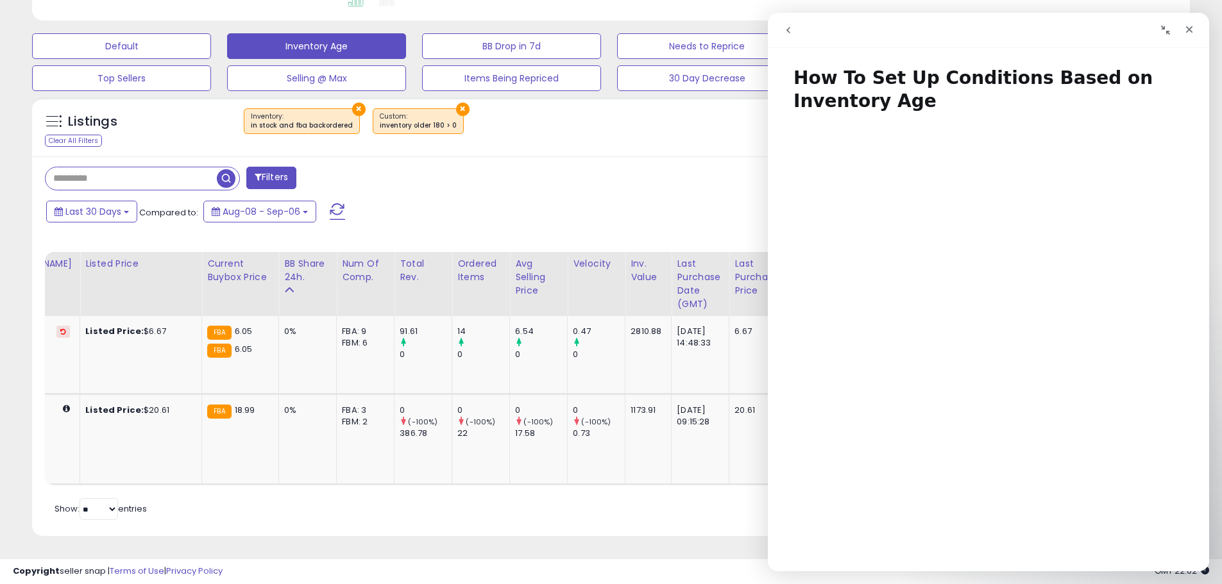
click at [1164, 32] on icon "Collapse window" at bounding box center [1166, 30] width 10 height 10
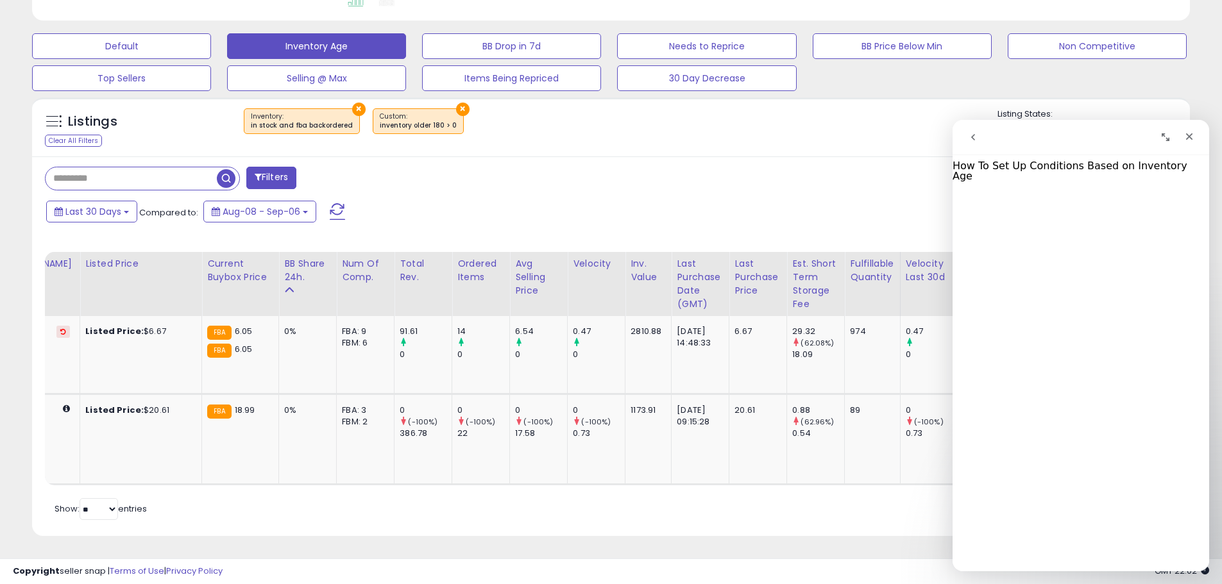
drag, startPoint x: 1136, startPoint y: 129, endPoint x: 1009, endPoint y: 134, distance: 127.1
click at [1010, 132] on div "Intercom messenger" at bounding box center [1081, 137] width 240 height 24
drag, startPoint x: 1043, startPoint y: 152, endPoint x: 1043, endPoint y: 170, distance: 18.0
click at [1043, 170] on div "How To Set Up Conditions Based on Inventory Age How To Set Up Conditions Based …" at bounding box center [1081, 346] width 257 height 452
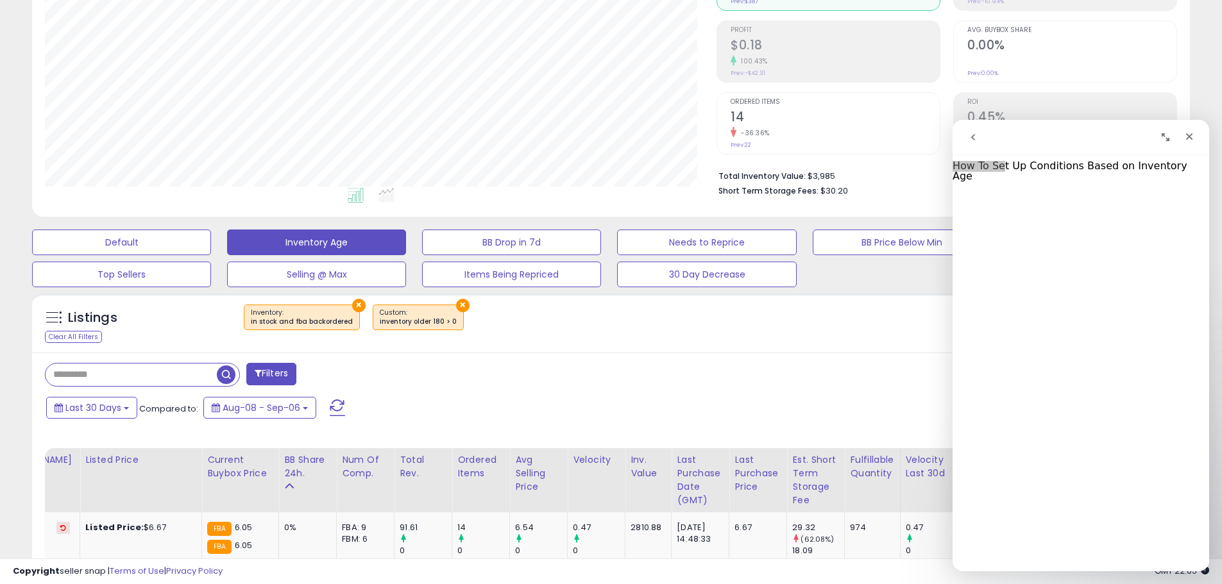
scroll to position [0, 0]
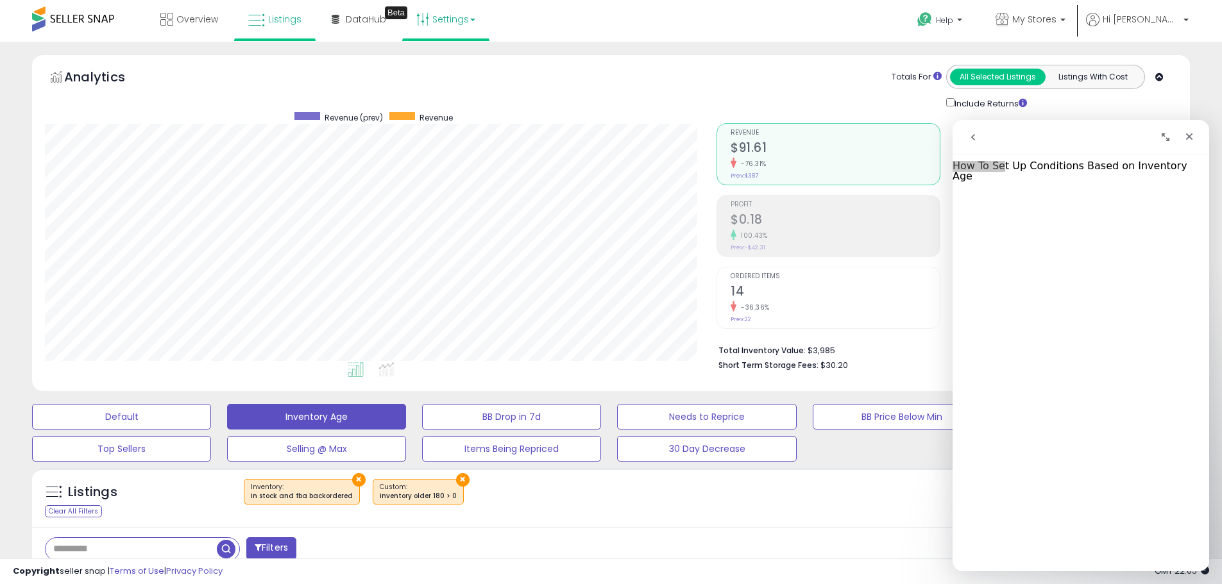
click at [452, 35] on link "Settings" at bounding box center [446, 19] width 78 height 38
click at [457, 65] on link "Store settings" at bounding box center [448, 65] width 58 height 12
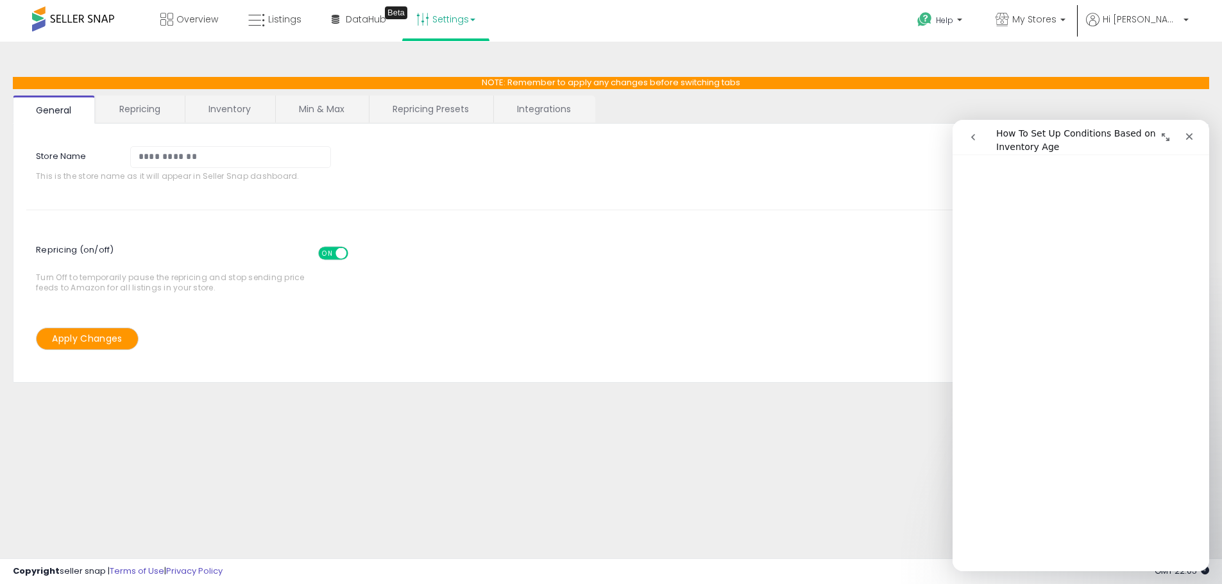
scroll to position [64, 0]
click at [417, 110] on link "Repricing Presets" at bounding box center [431, 109] width 123 height 27
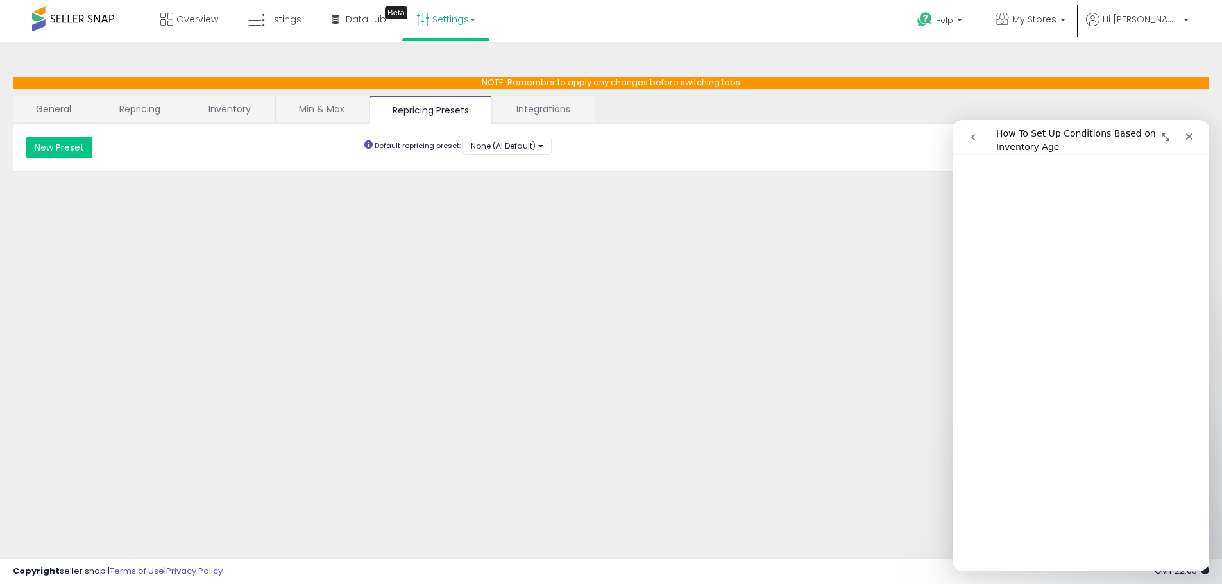
click at [144, 105] on link "Repricing" at bounding box center [139, 109] width 87 height 27
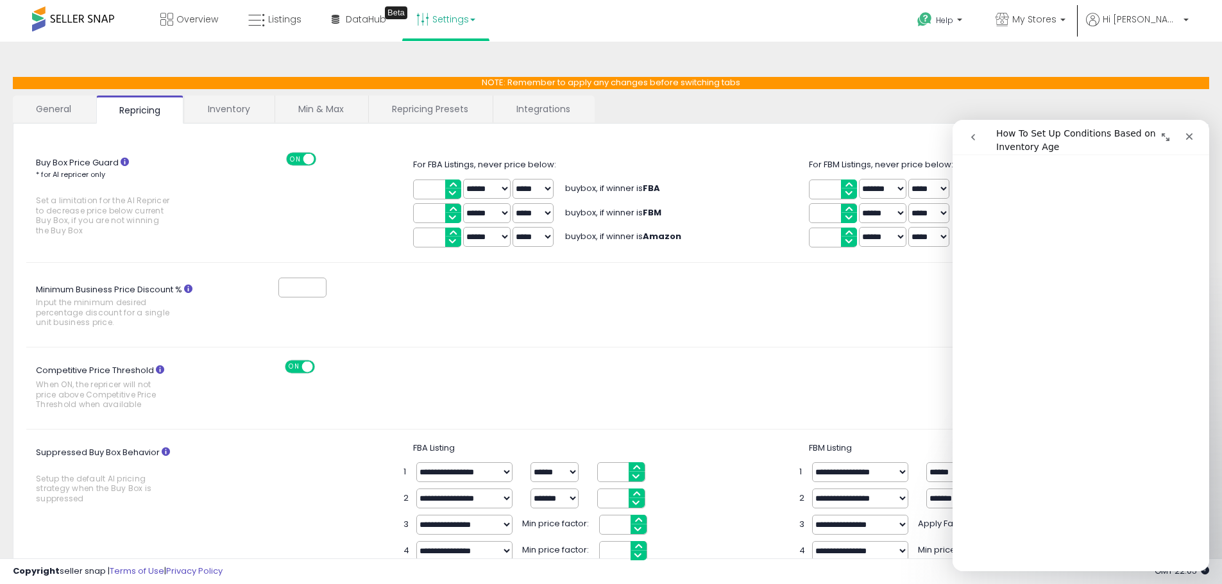
click at [64, 113] on link "General" at bounding box center [54, 109] width 82 height 27
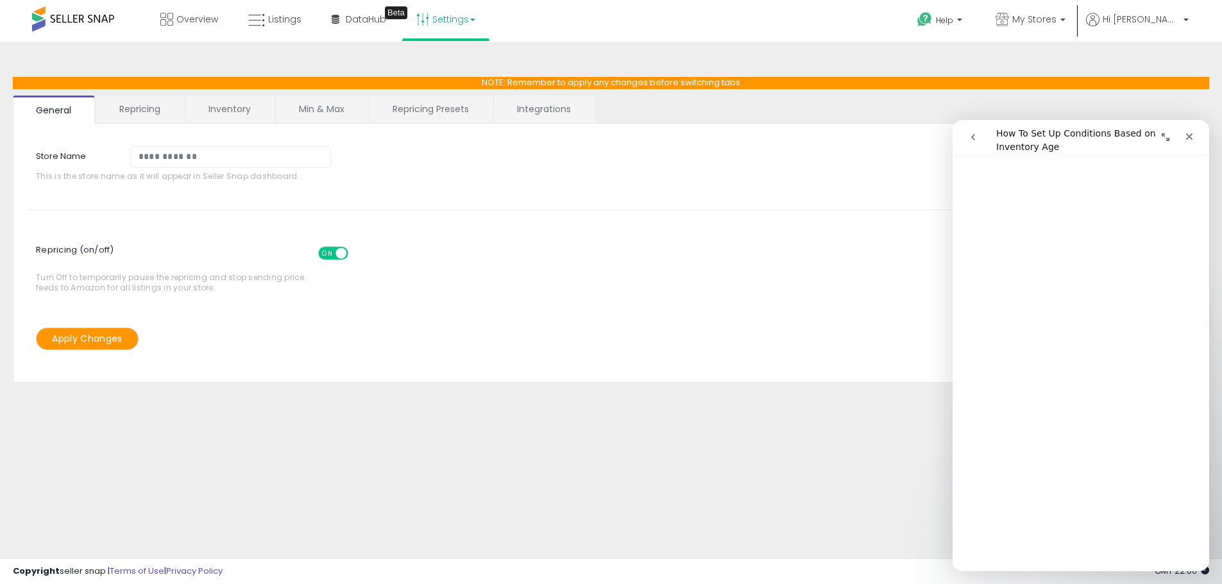
click at [243, 102] on link "Inventory" at bounding box center [229, 109] width 89 height 27
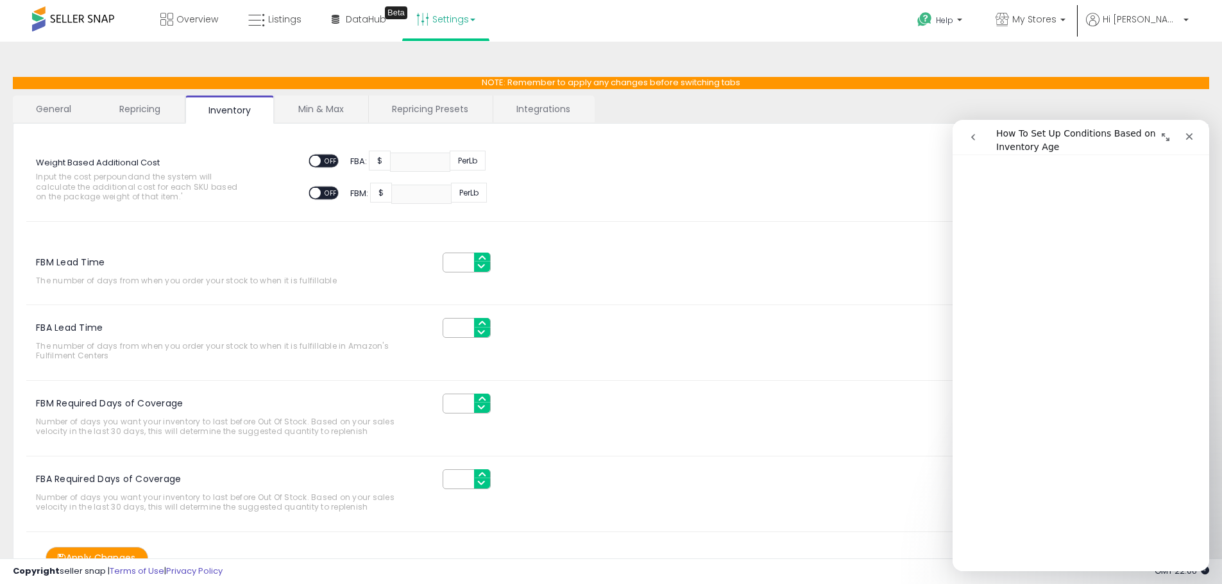
click at [436, 108] on link "Repricing Presets" at bounding box center [430, 109] width 123 height 27
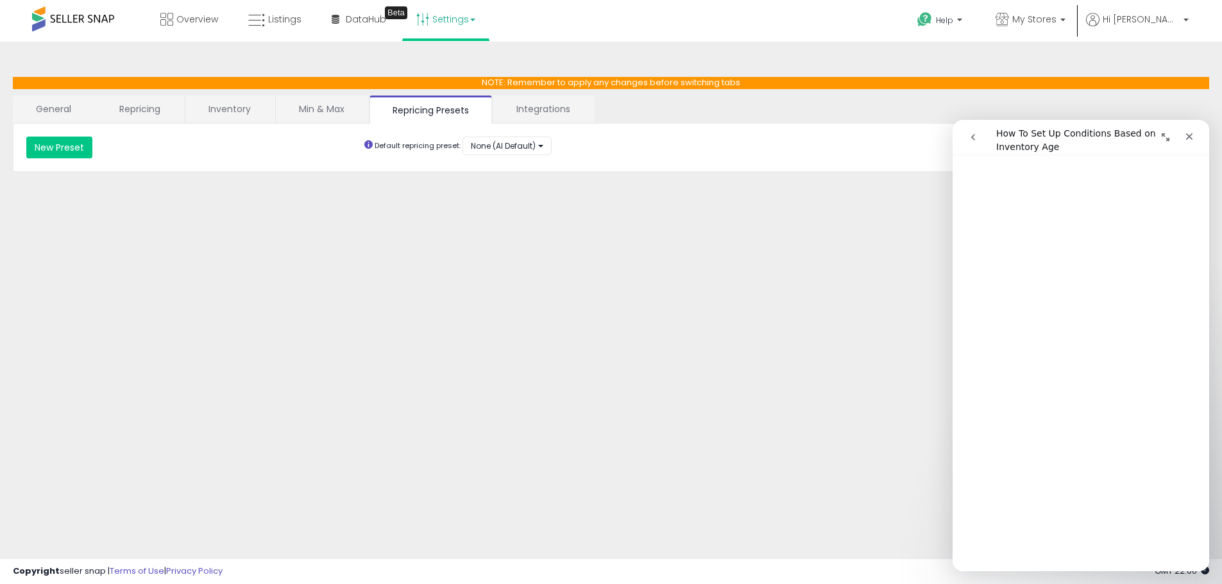
click at [330, 101] on link "Min & Max" at bounding box center [322, 109] width 92 height 27
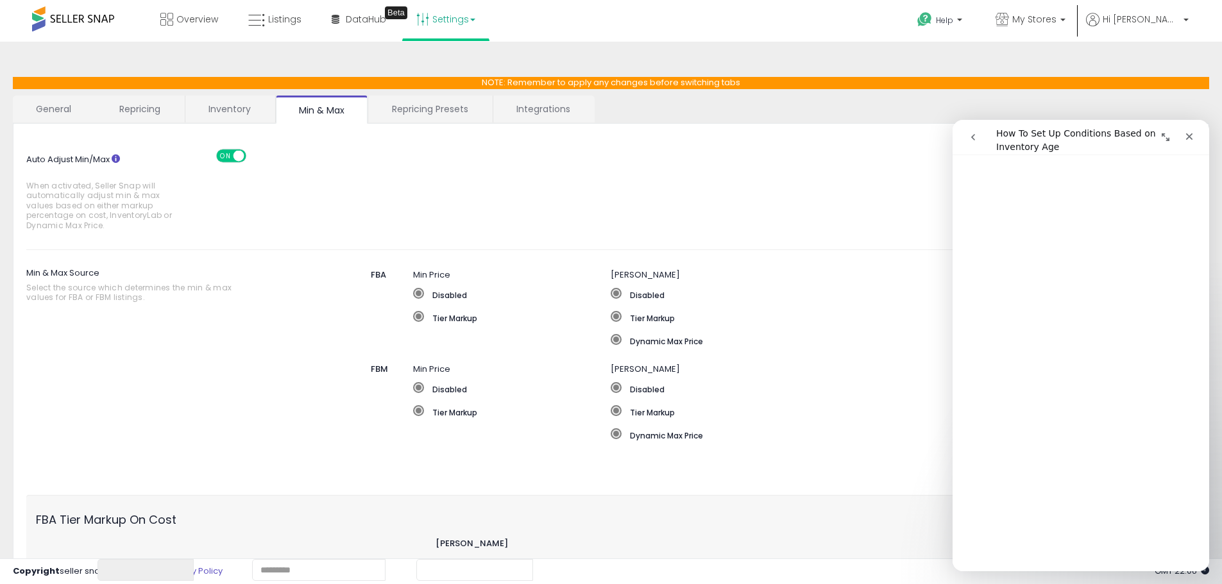
click at [551, 108] on link "Integrations" at bounding box center [543, 109] width 100 height 27
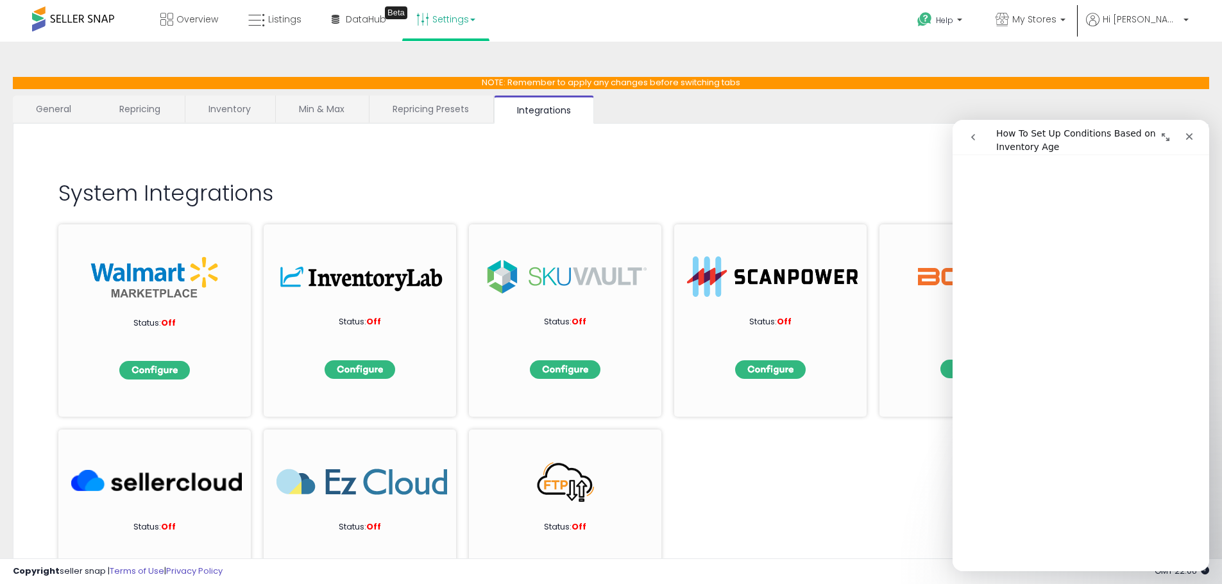
click at [423, 113] on link "Repricing Presets" at bounding box center [431, 109] width 123 height 27
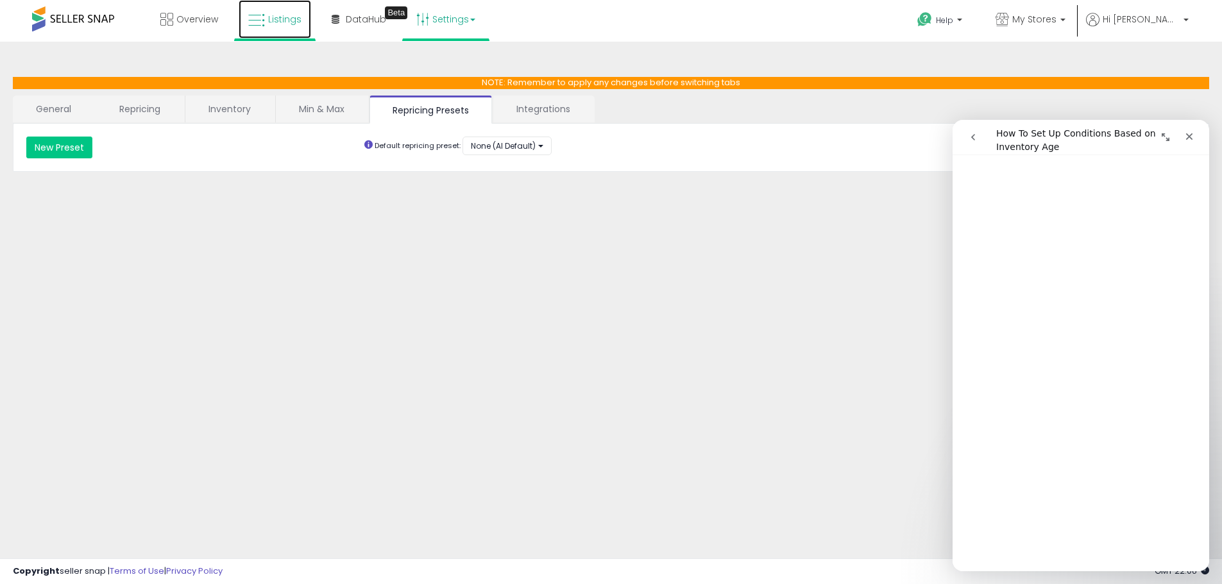
click at [303, 28] on link "Listings" at bounding box center [275, 19] width 72 height 38
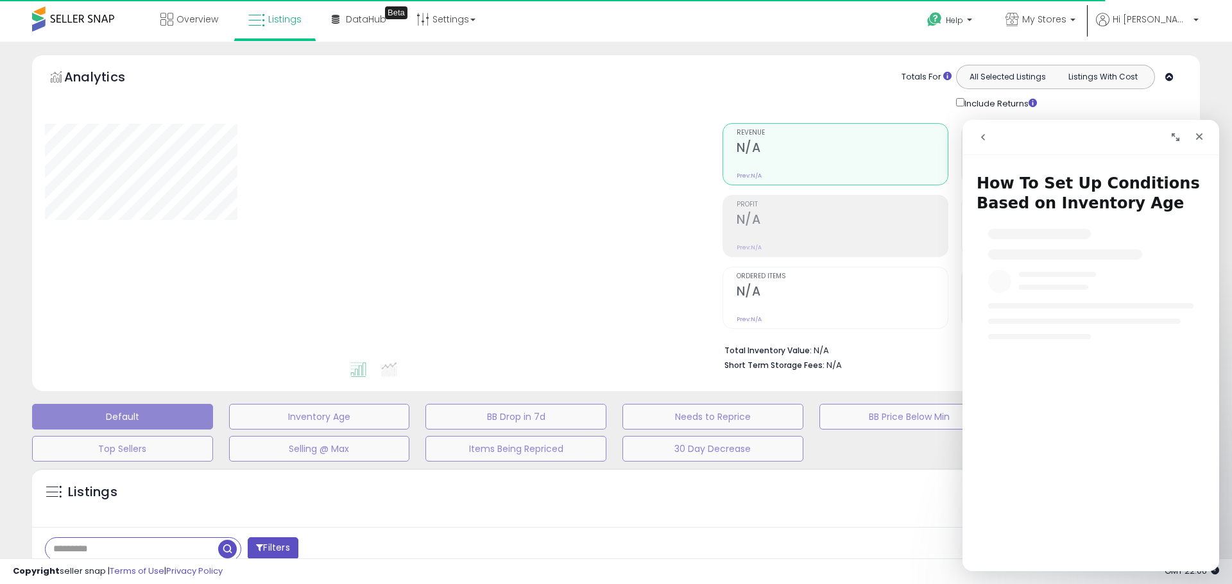
drag, startPoint x: 1115, startPoint y: 133, endPoint x: 1059, endPoint y: 132, distance: 55.8
click at [1060, 131] on div "Intercom messenger" at bounding box center [1091, 137] width 240 height 24
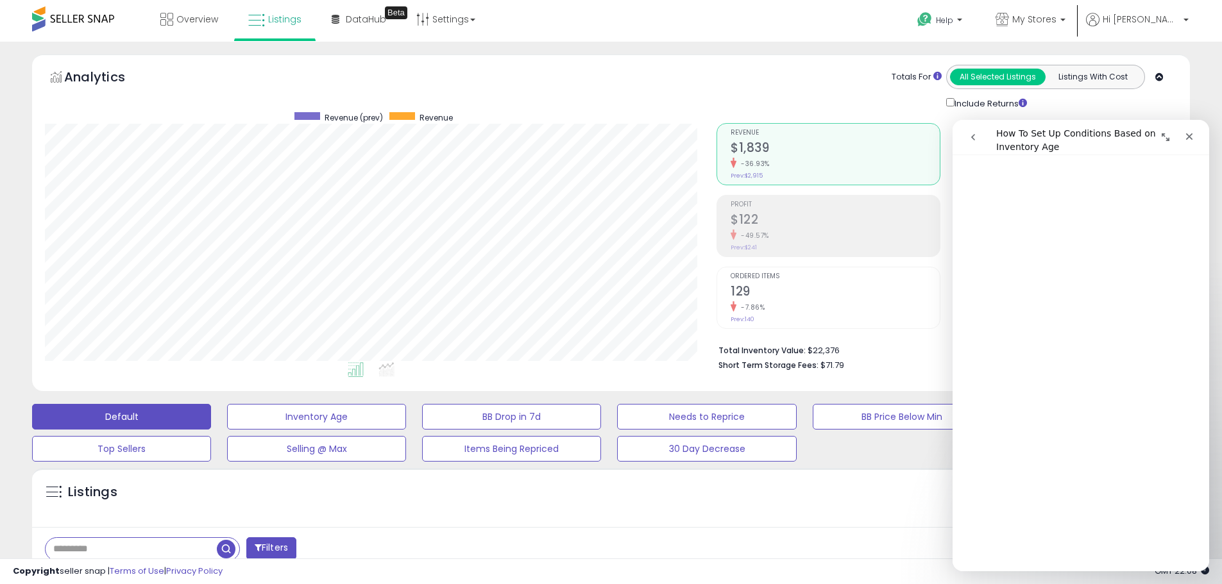
scroll to position [257, 0]
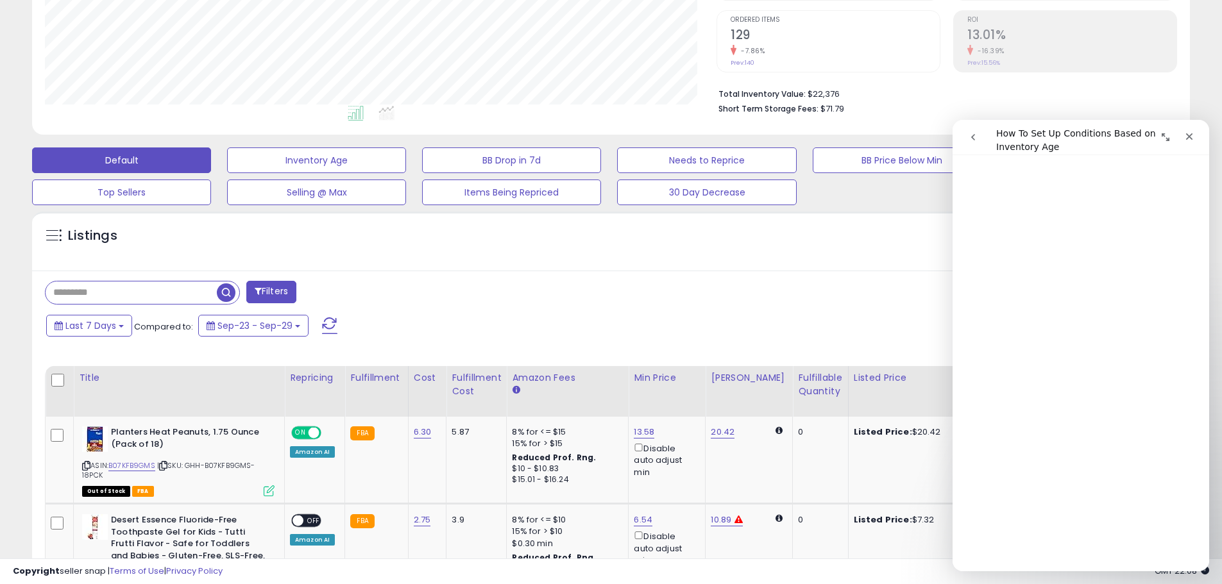
click at [103, 341] on div "Last 7 Days Compared to: Sep-23 - Sep-29" at bounding box center [467, 327] width 849 height 29
click at [114, 331] on span "Last 7 Days" at bounding box center [90, 325] width 51 height 13
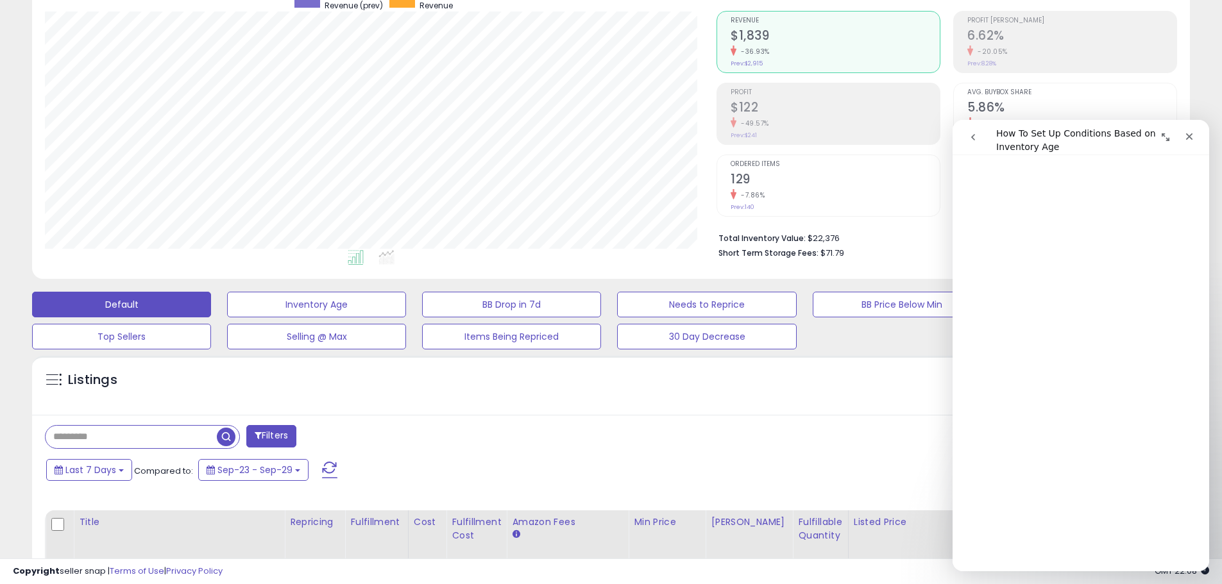
scroll to position [0, 0]
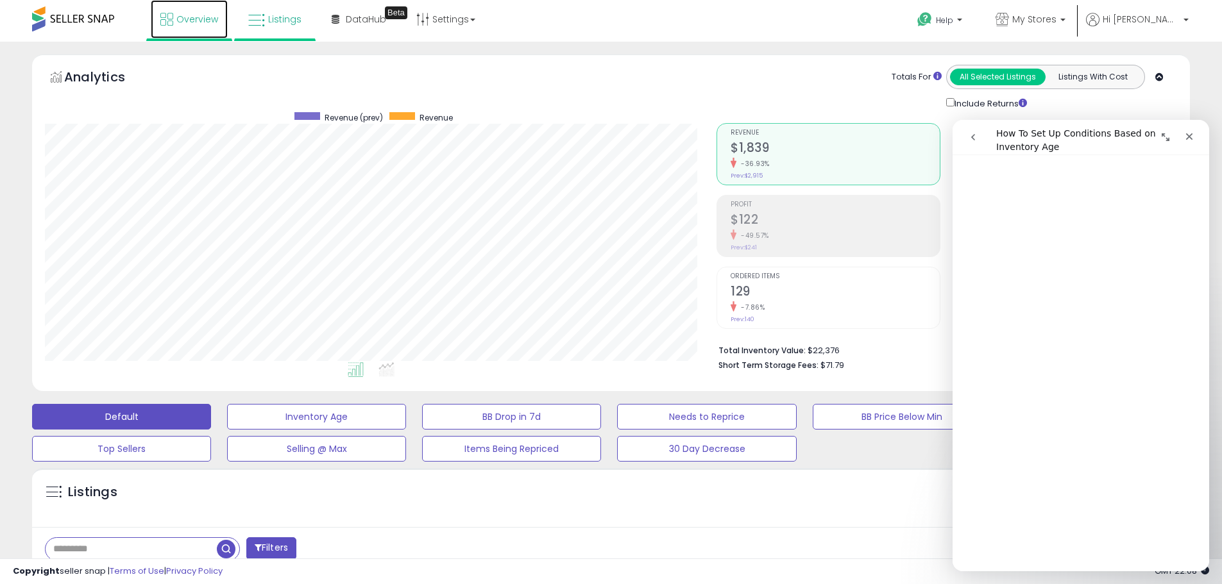
click at [212, 17] on span "Overview" at bounding box center [197, 19] width 42 height 13
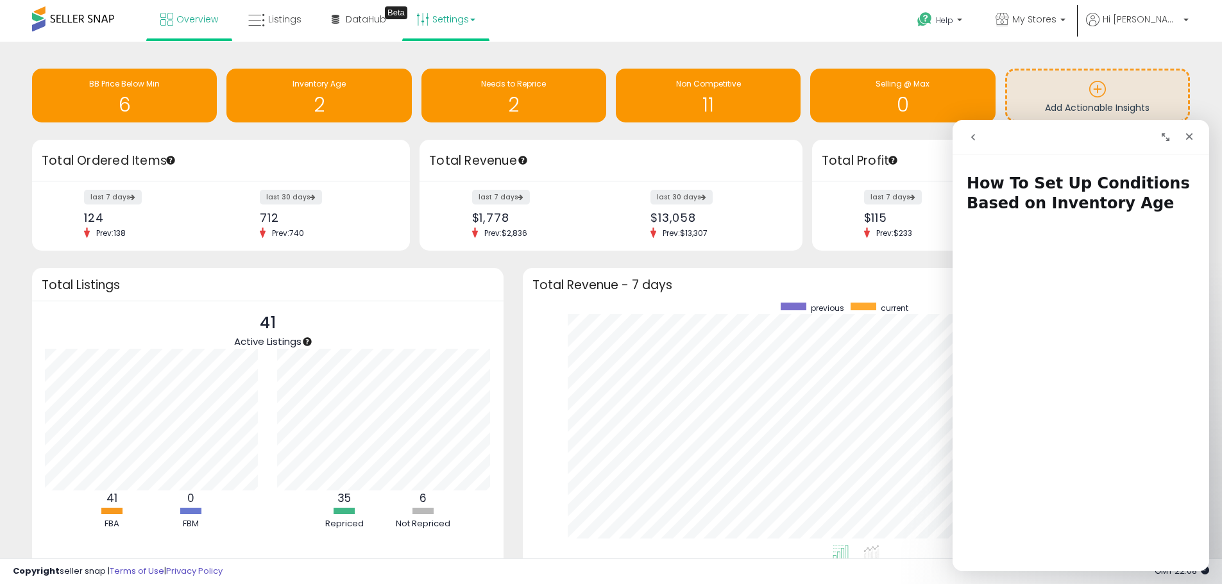
click at [432, 21] on link "Settings" at bounding box center [446, 19] width 78 height 38
click at [447, 99] on link "User settings" at bounding box center [446, 99] width 55 height 12
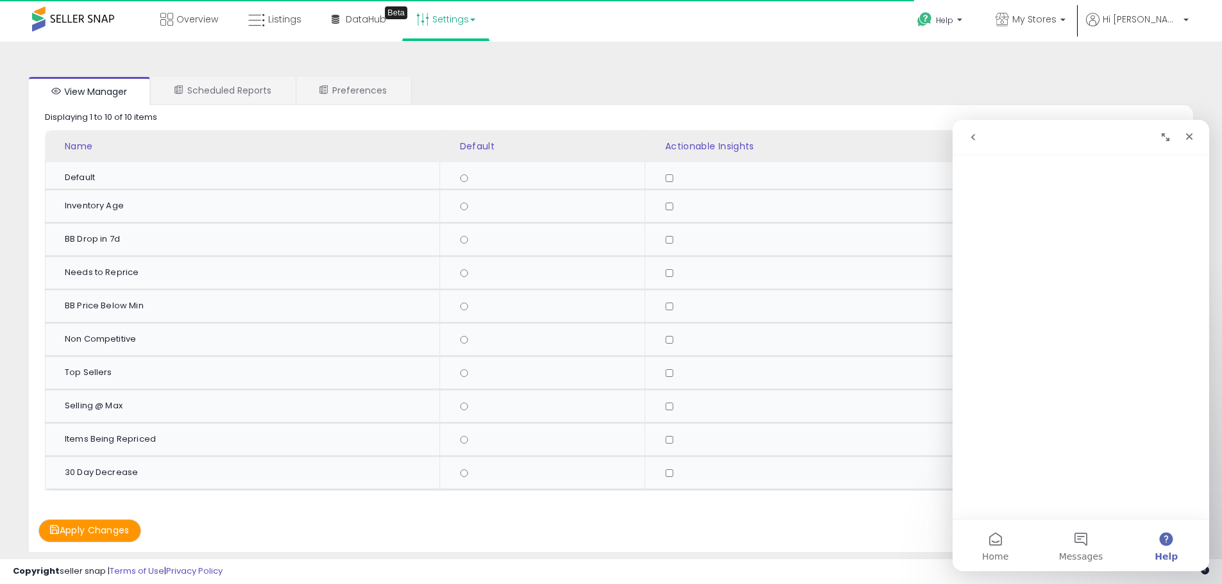
click at [449, 23] on link "Settings" at bounding box center [446, 19] width 78 height 38
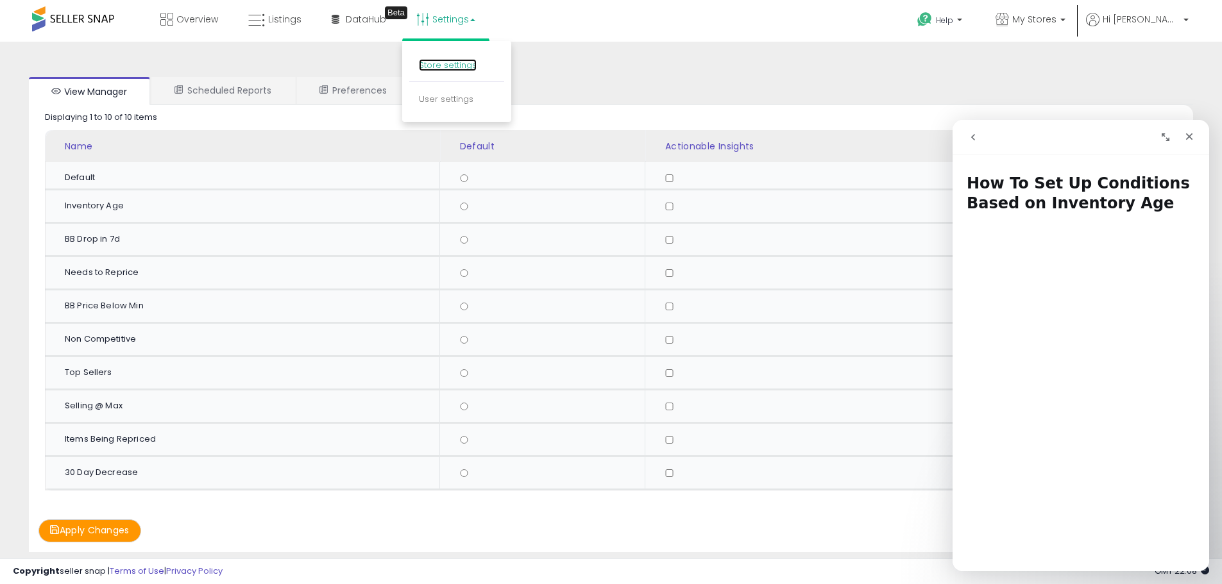
click at [427, 65] on link "Store settings" at bounding box center [448, 65] width 58 height 12
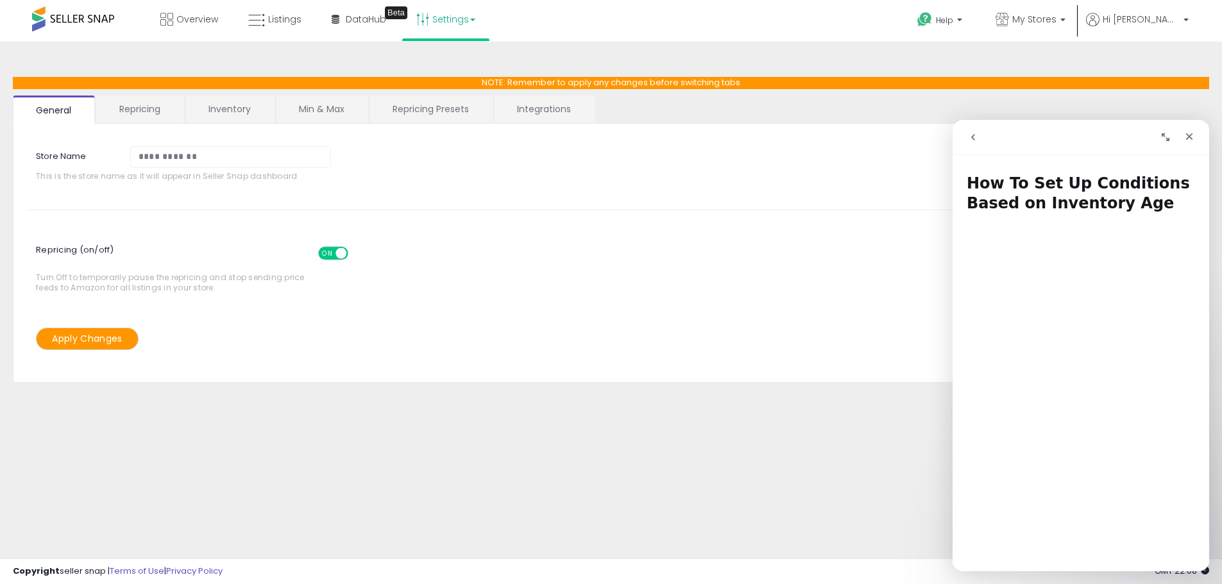
click at [162, 107] on link "Repricing" at bounding box center [139, 109] width 87 height 27
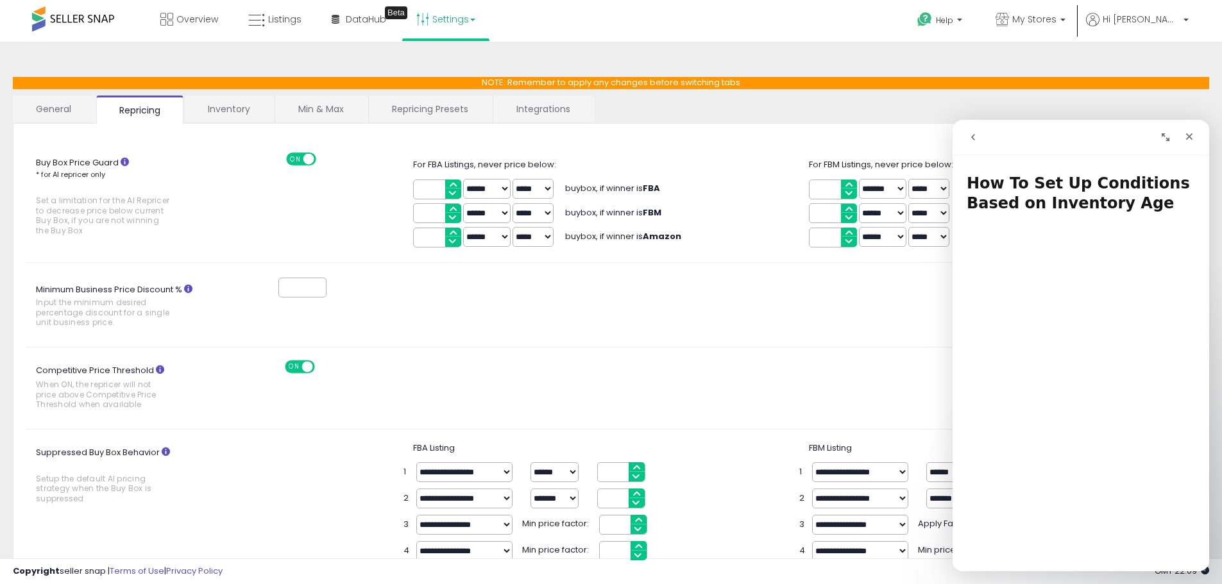
click at [413, 110] on link "Repricing Presets" at bounding box center [430, 109] width 123 height 27
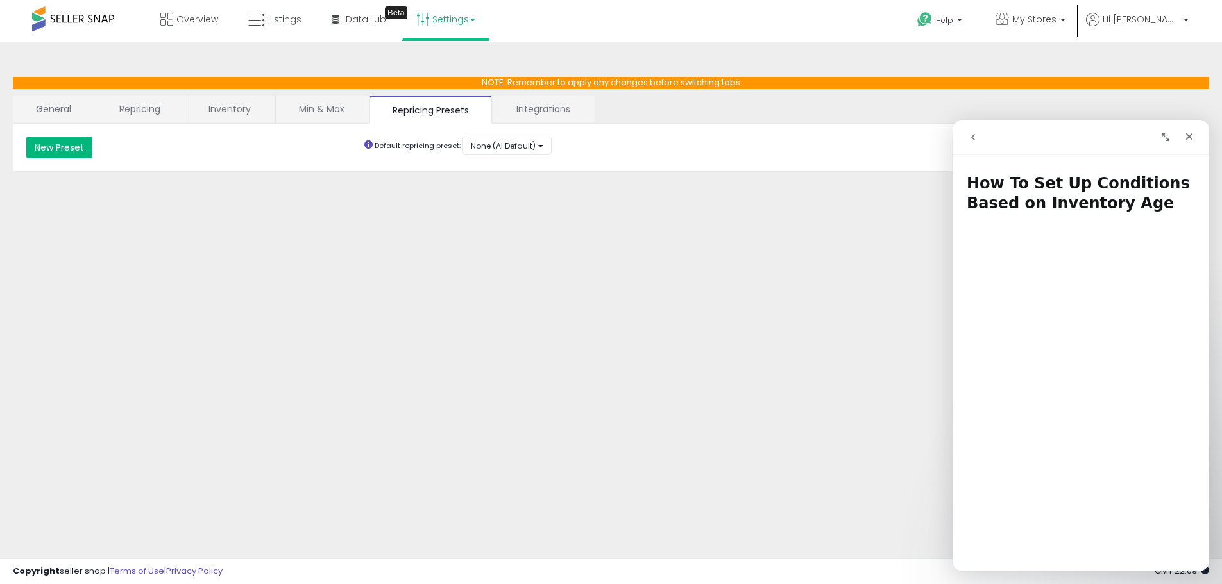
click at [71, 144] on button "New Preset" at bounding box center [59, 148] width 66 height 22
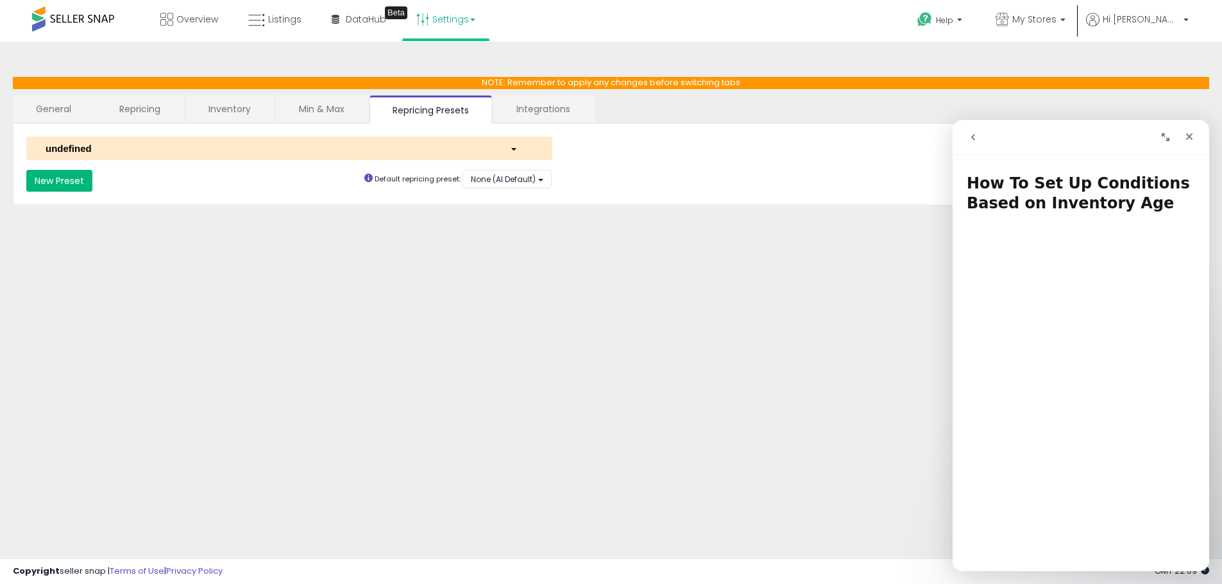
select select "*********"
click at [254, 151] on div "undefined" at bounding box center [268, 148] width 464 height 13
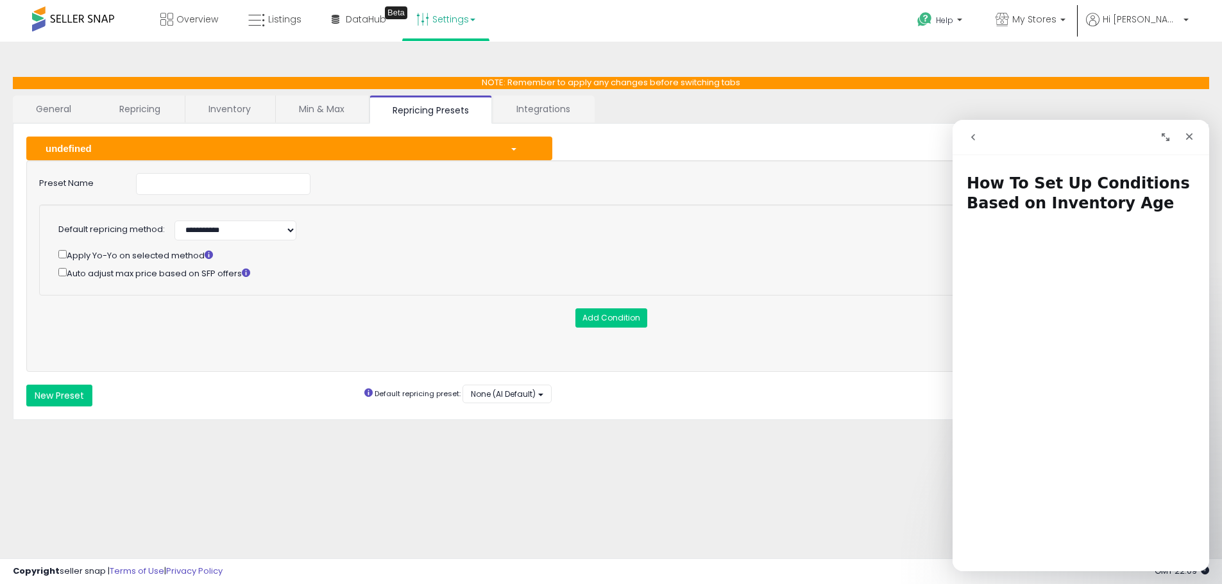
click at [429, 142] on div "undefined" at bounding box center [268, 148] width 464 height 13
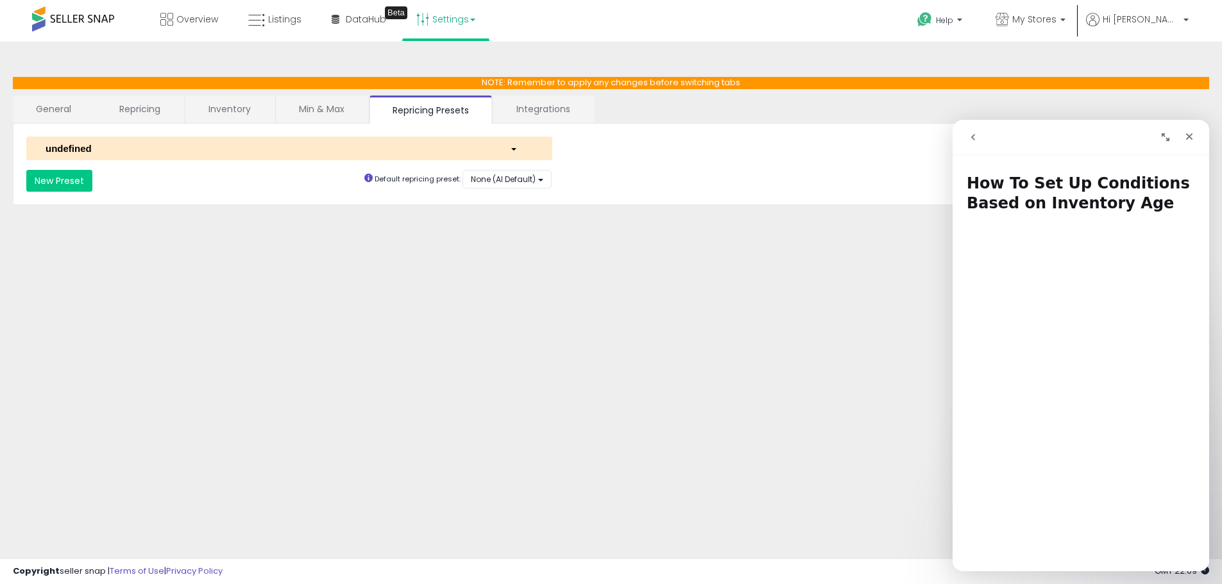
click at [508, 145] on div "button" at bounding box center [521, 148] width 42 height 13
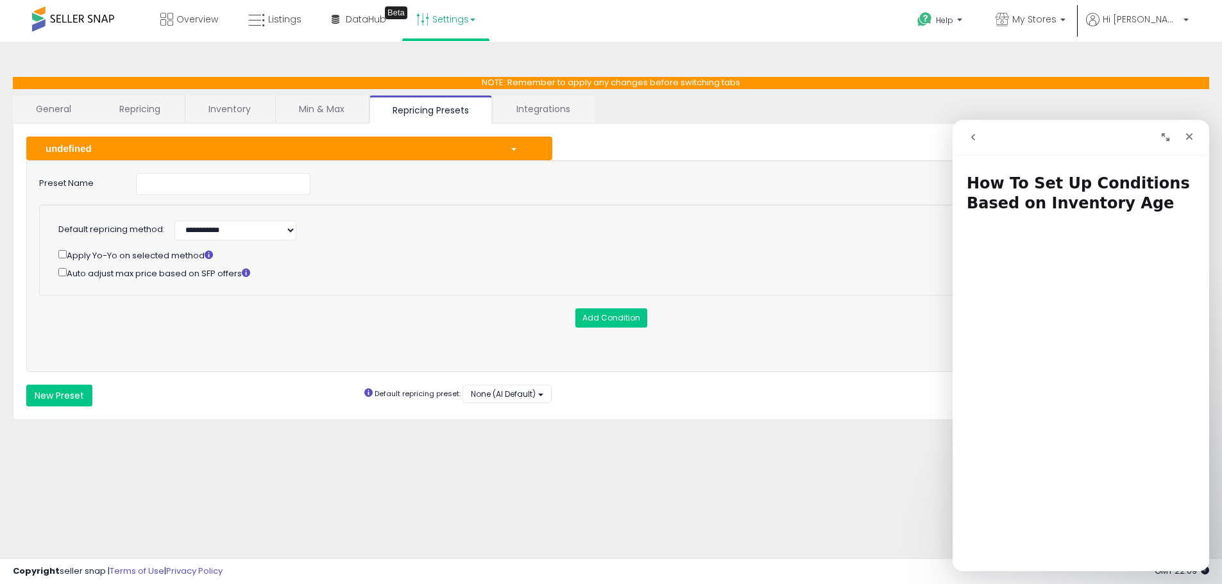
click at [1169, 133] on icon "Expand window" at bounding box center [1166, 137] width 10 height 10
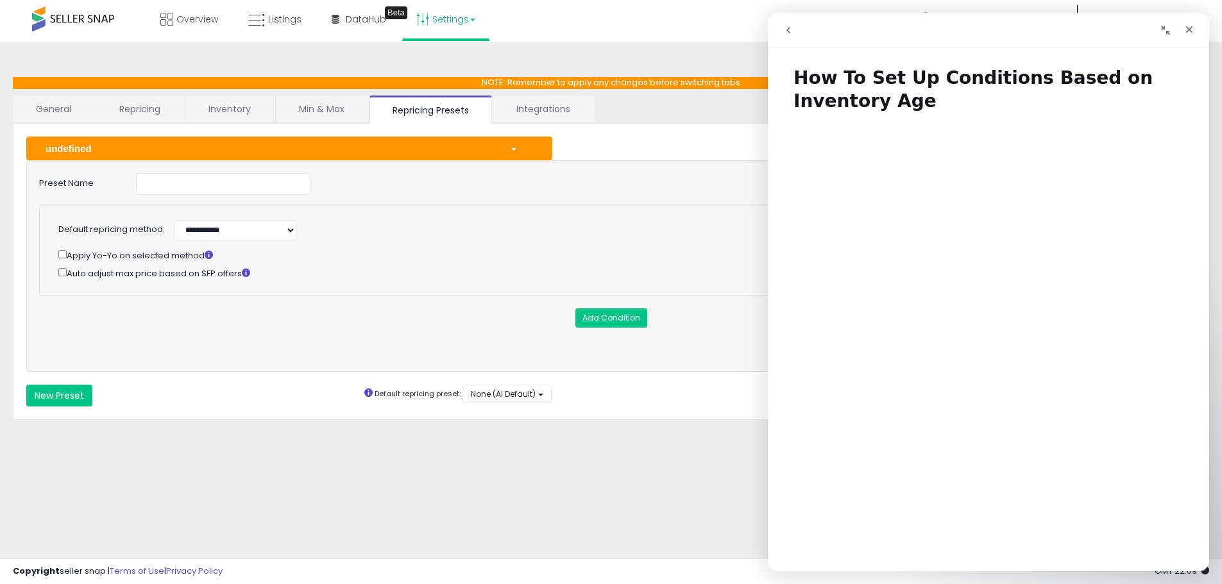
click at [74, 146] on div "undefined" at bounding box center [268, 148] width 464 height 13
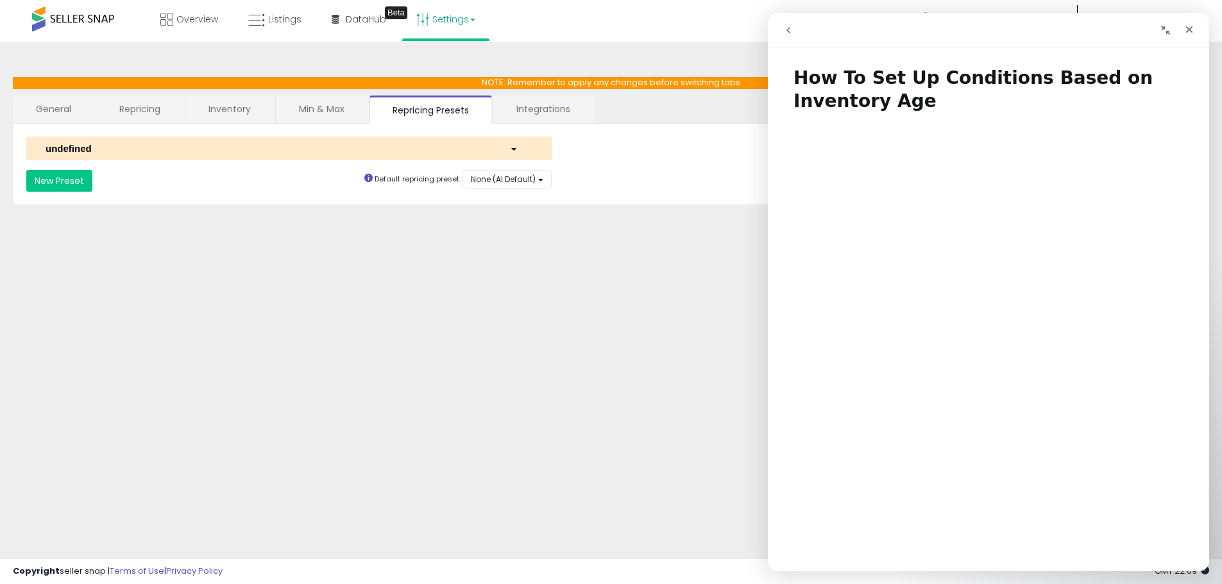
click at [83, 153] on div "undefined" at bounding box center [268, 148] width 464 height 13
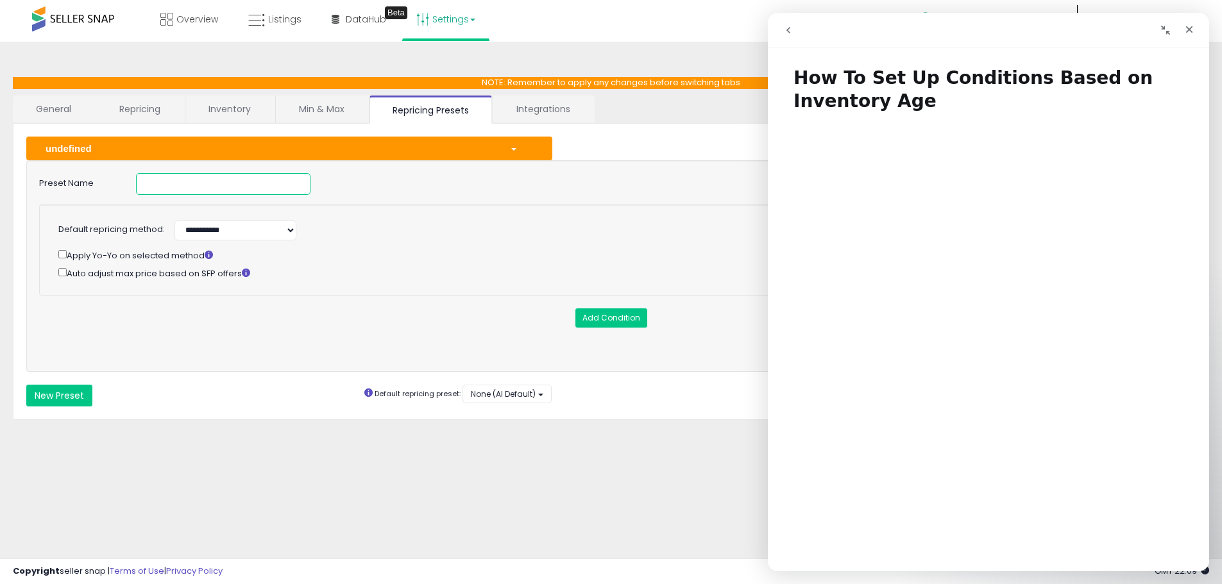
click at [163, 178] on input at bounding box center [223, 184] width 175 height 22
click at [524, 395] on span "None (AI Default)" at bounding box center [503, 394] width 65 height 11
click at [607, 389] on div "**********" at bounding box center [611, 396] width 1189 height 22
click at [180, 178] on input at bounding box center [223, 184] width 175 height 22
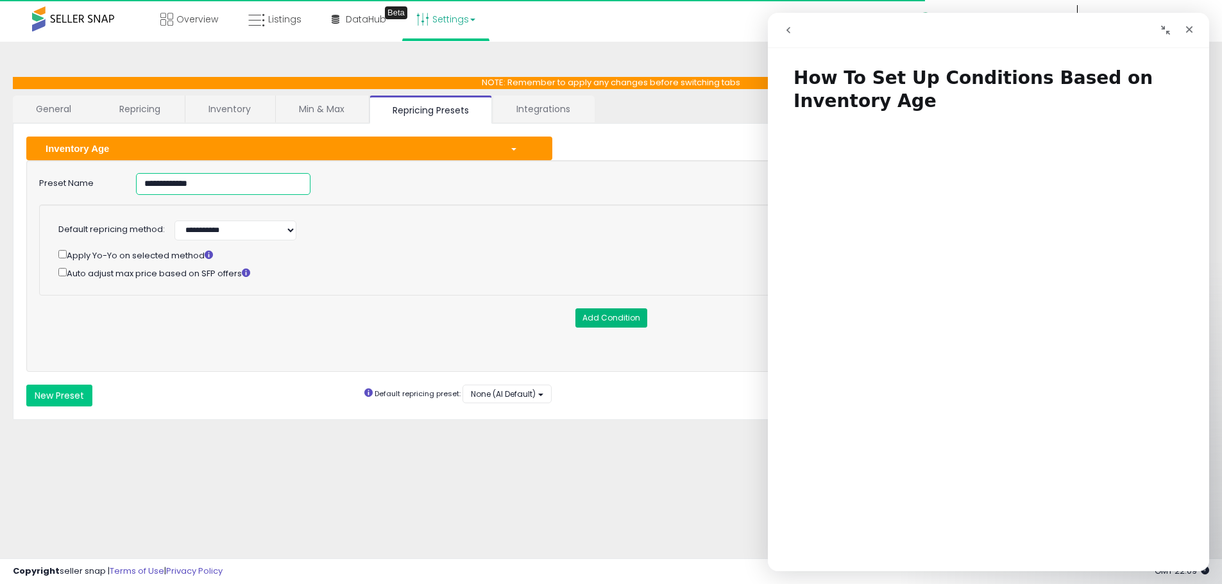
type input "**********"
click at [611, 320] on button "Add Condition" at bounding box center [611, 318] width 72 height 19
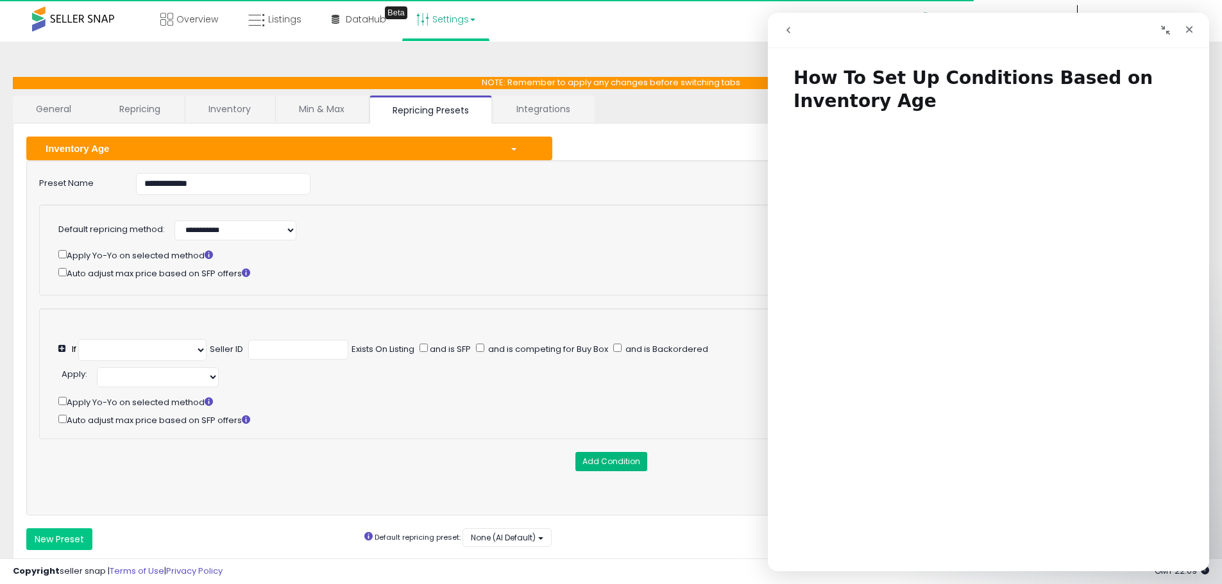
select select "**********"
select select "*********"
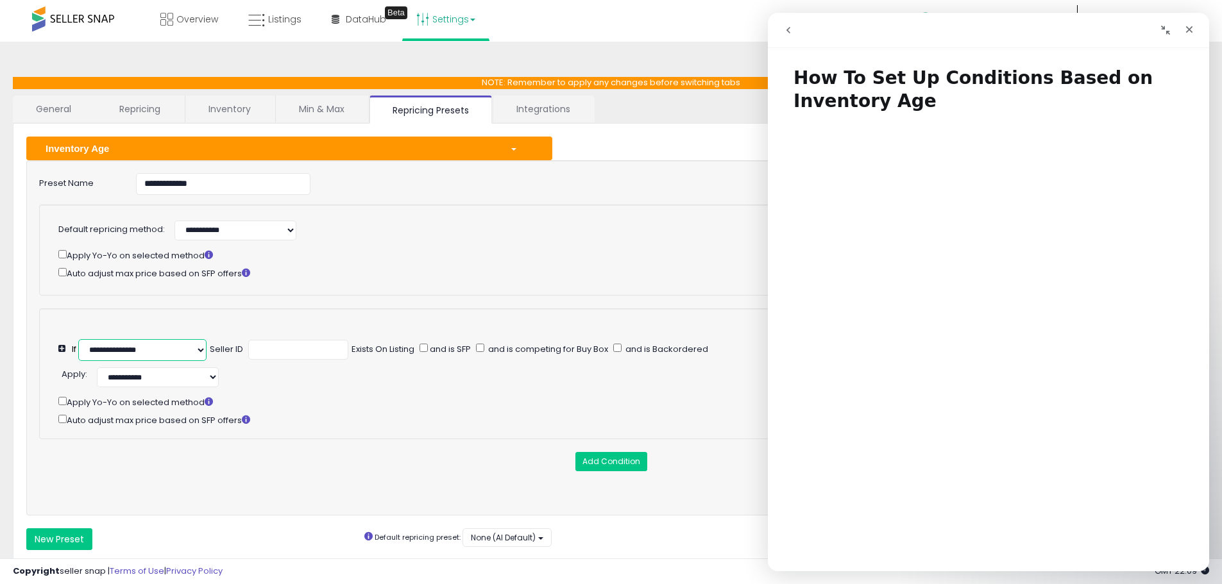
click at [153, 350] on select "**********" at bounding box center [142, 350] width 128 height 22
select select "**********"
click at [79, 339] on select "**********" at bounding box center [142, 350] width 128 height 22
click at [300, 348] on select "******* ******* ******* ******** ******** ********" at bounding box center [273, 349] width 65 height 22
click at [241, 338] on select "******* ******* ******* ******** ******** ********" at bounding box center [273, 349] width 65 height 22
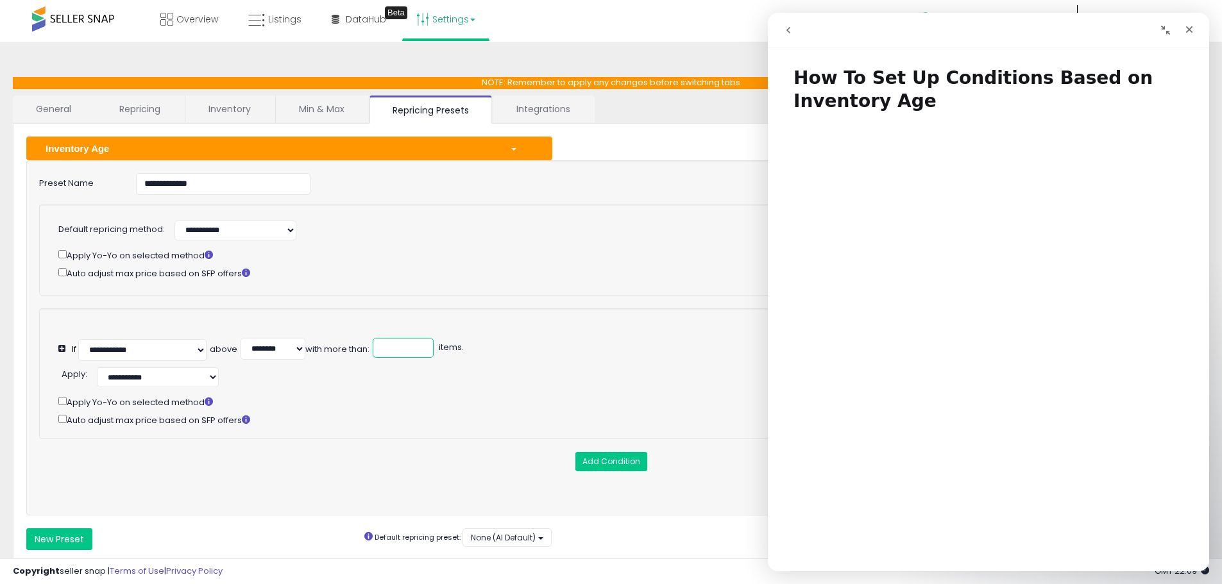
click at [396, 347] on input "number" at bounding box center [403, 348] width 61 height 20
select select "********"
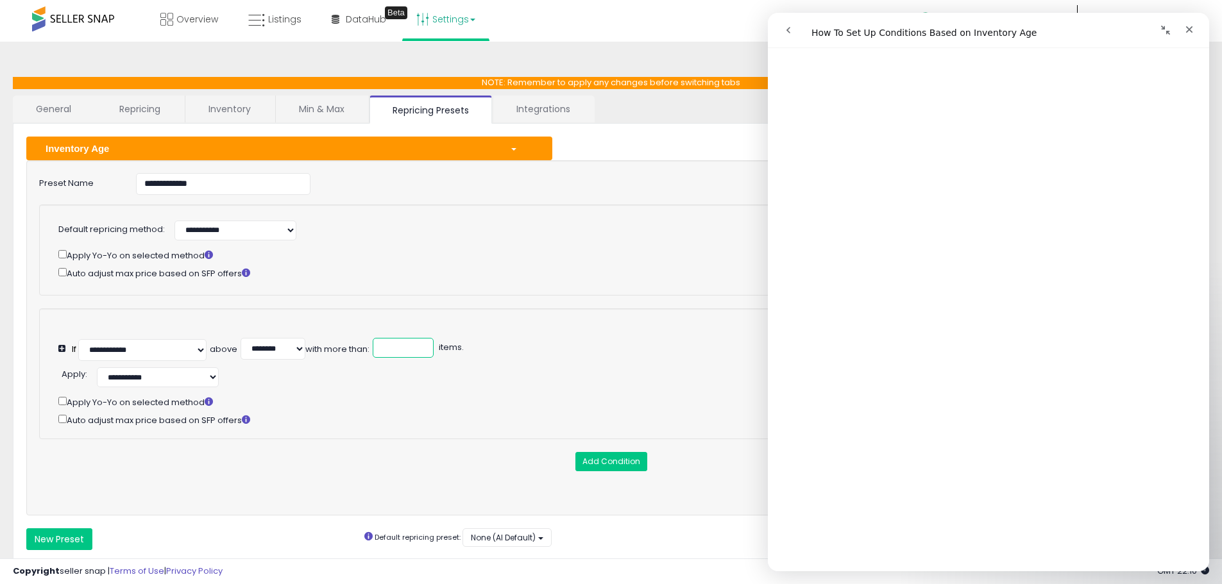
scroll to position [192, 0]
type input "*"
click at [162, 377] on select "**********" at bounding box center [158, 378] width 122 height 20
select select "******"
click at [97, 368] on select "**********" at bounding box center [158, 378] width 122 height 20
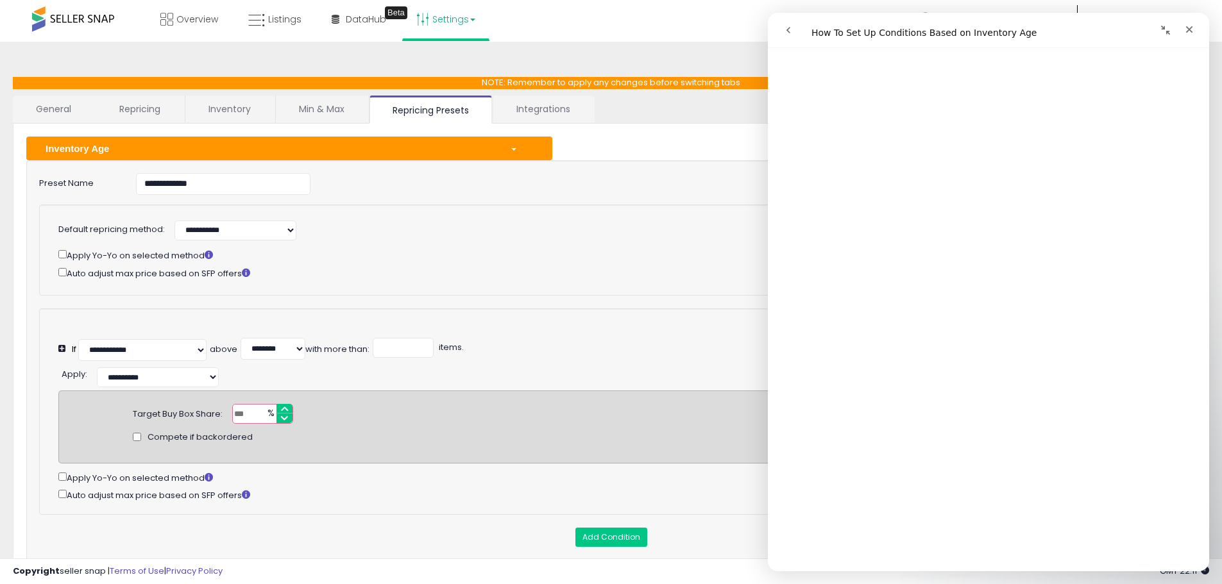
click at [587, 345] on div "**********" at bounding box center [606, 341] width 1096 height 40
click at [284, 420] on input "*****" at bounding box center [262, 414] width 61 height 20
click at [285, 407] on input "*" at bounding box center [262, 414] width 61 height 20
click at [285, 407] on input "****" at bounding box center [262, 414] width 61 height 20
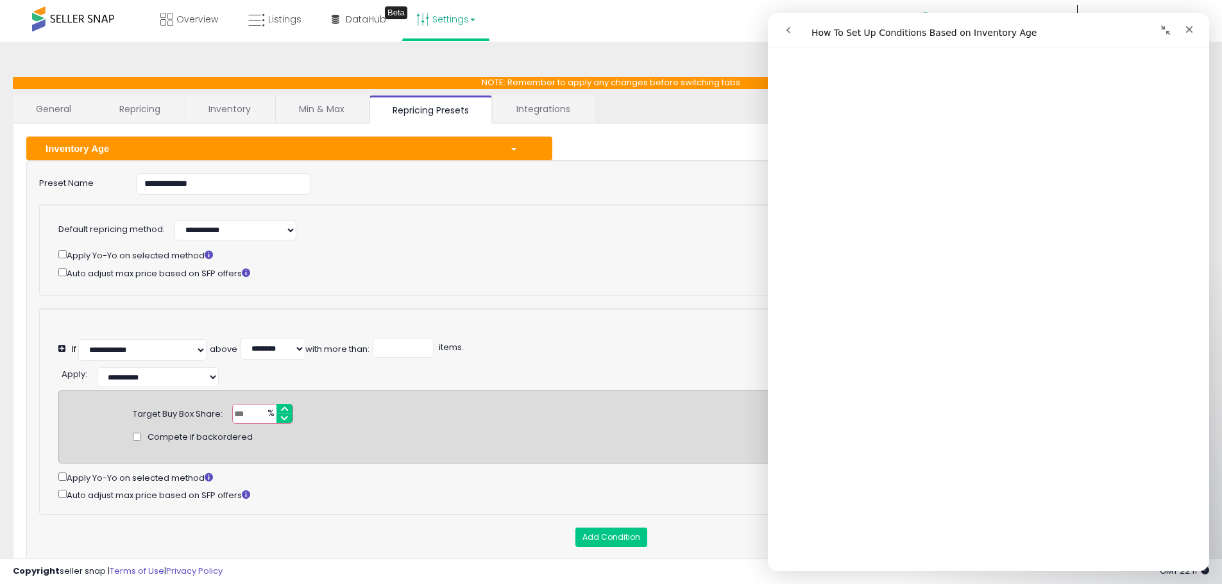
drag, startPoint x: 258, startPoint y: 414, endPoint x: 216, endPoint y: 414, distance: 42.3
click at [216, 414] on div "Target Buy Box Share: **** % Compete if backordered" at bounding box center [617, 414] width 989 height 20
type input "**"
click at [550, 317] on div "**********" at bounding box center [611, 412] width 1144 height 207
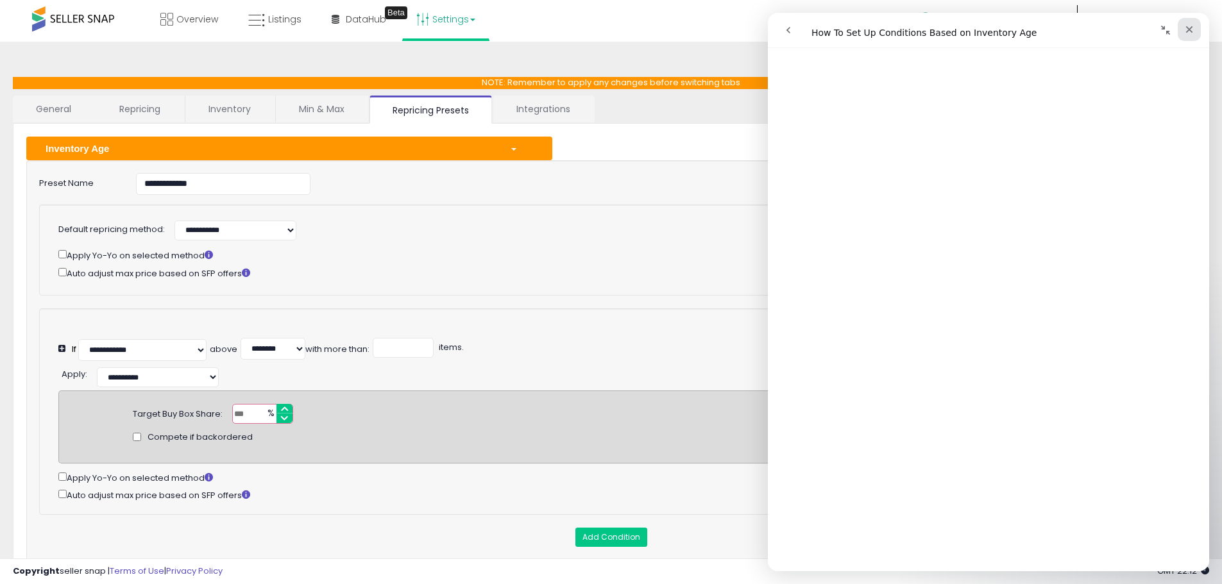
click at [1188, 22] on div "Close" at bounding box center [1189, 29] width 23 height 23
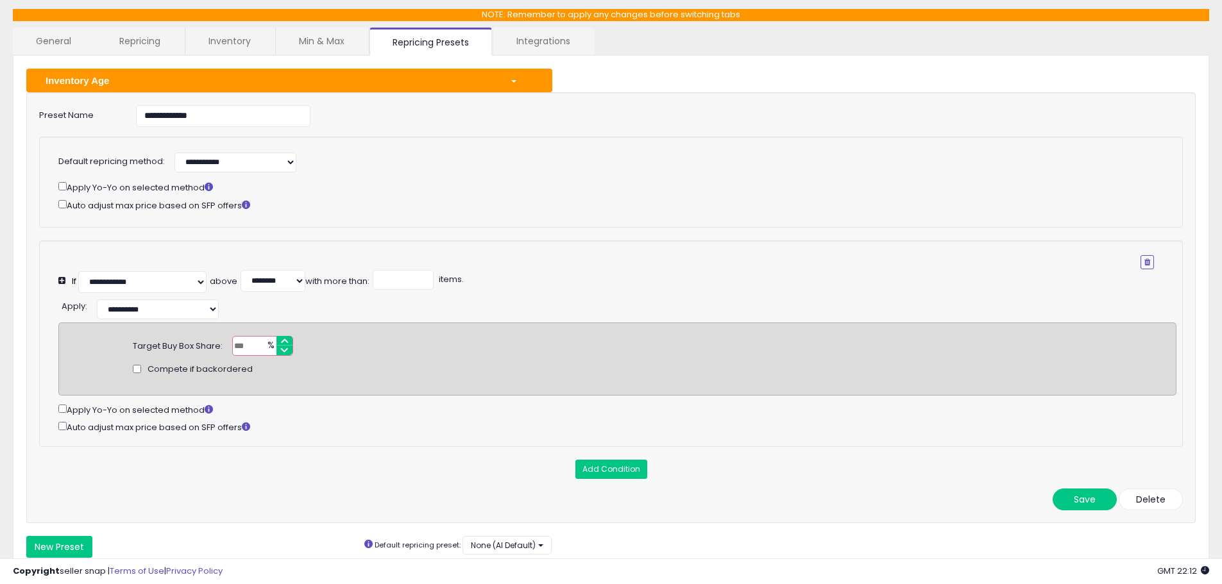
scroll to position [129, 0]
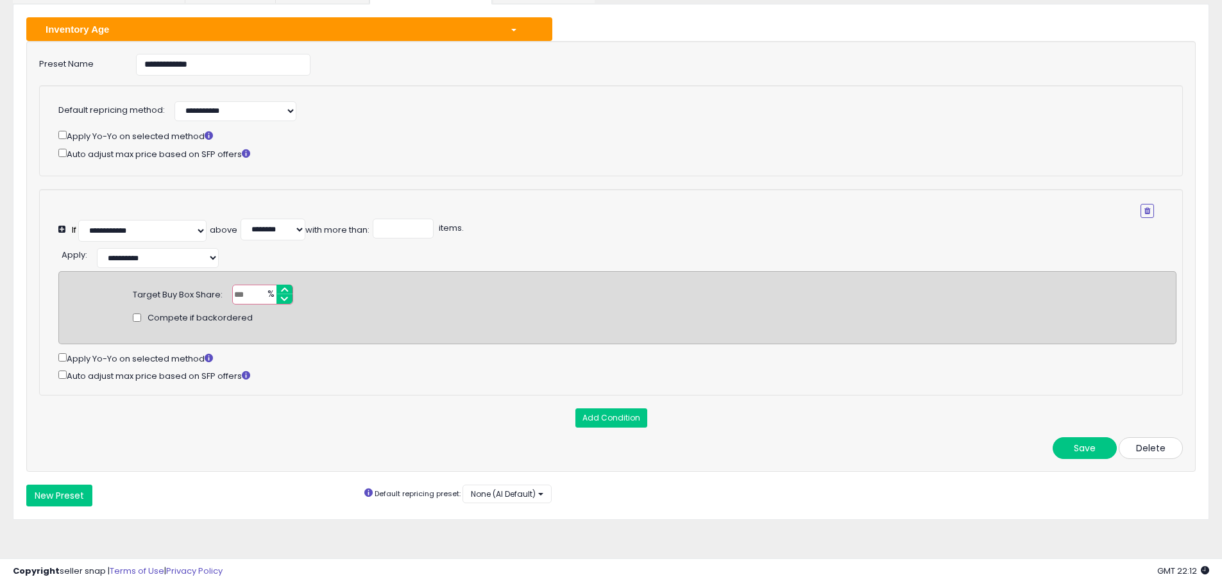
click at [1170, 452] on button "Delete" at bounding box center [1151, 449] width 64 height 22
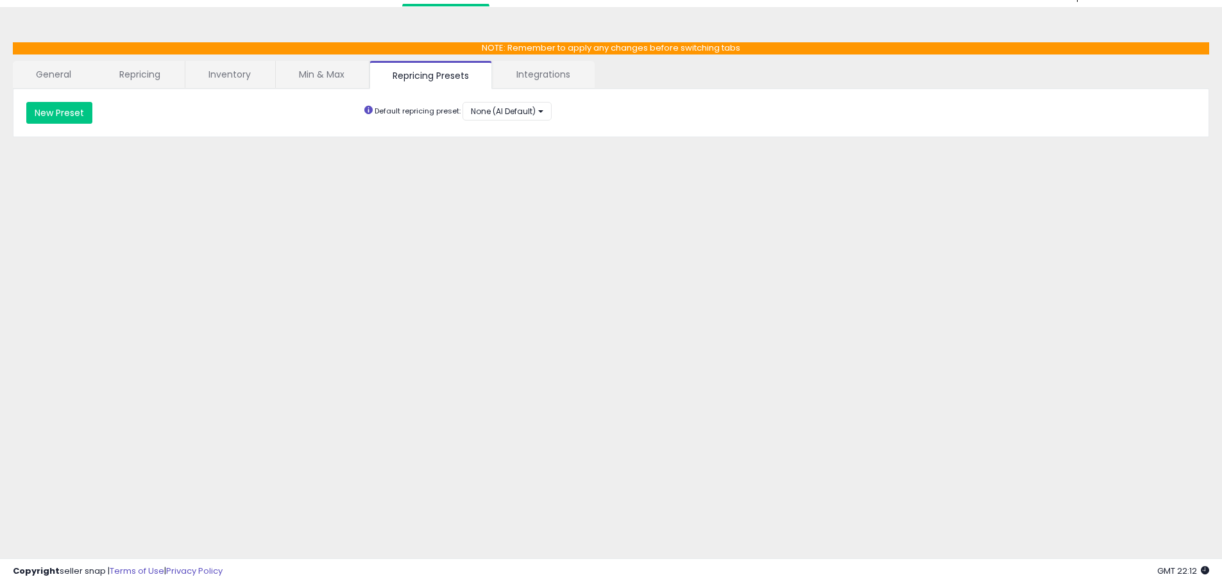
scroll to position [35, 0]
click at [776, 230] on div "**********" at bounding box center [610, 286] width 1209 height 532
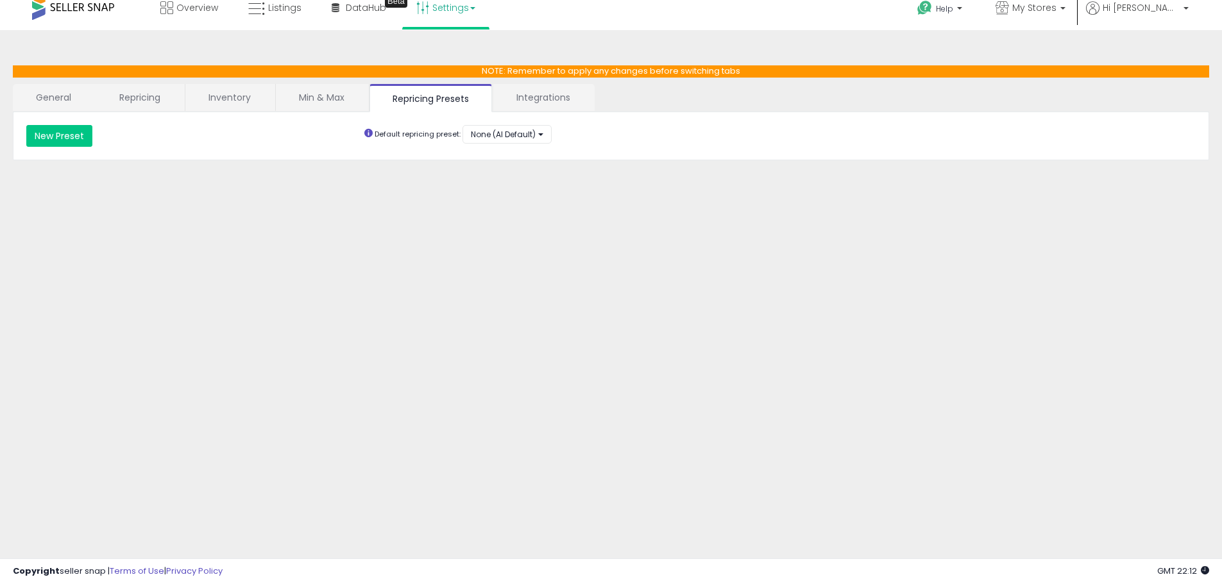
scroll to position [0, 0]
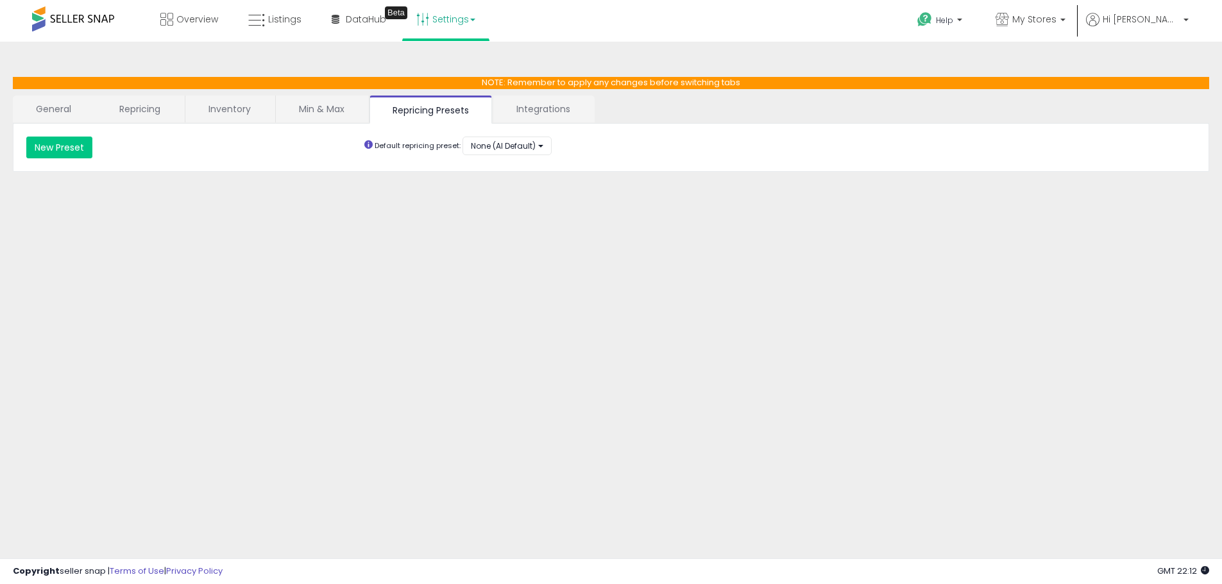
click at [724, 26] on div "Overview Listings Beta" at bounding box center [394, 27] width 808 height 55
click at [1173, 23] on span "Hi [PERSON_NAME]" at bounding box center [1141, 19] width 77 height 13
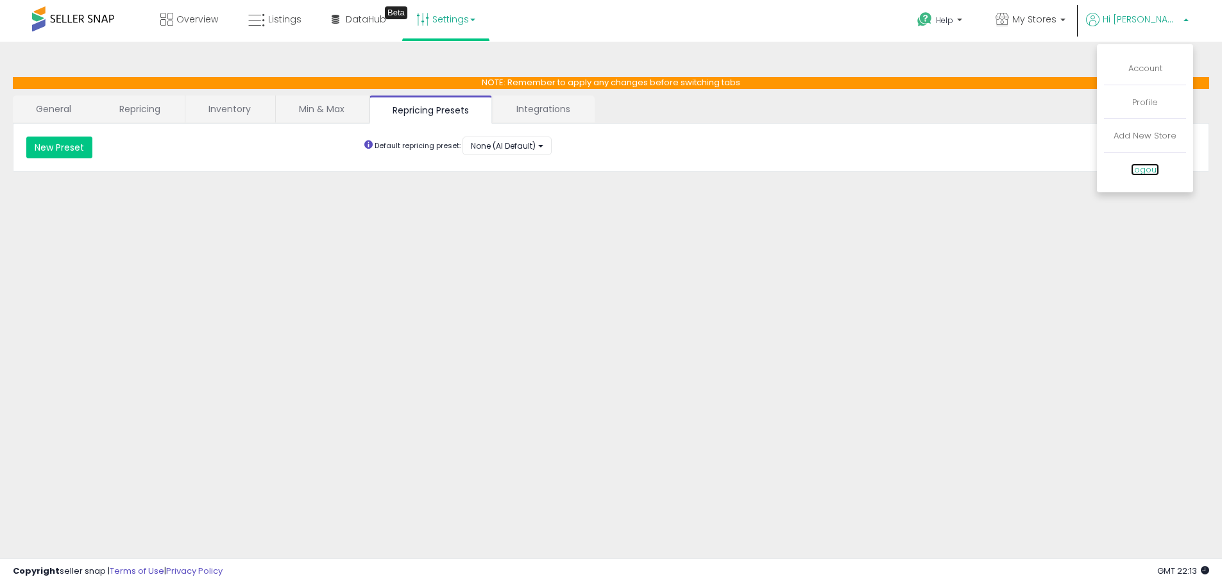
click at [1149, 171] on link "Logout" at bounding box center [1145, 170] width 28 height 12
